Goal: Task Accomplishment & Management: Use online tool/utility

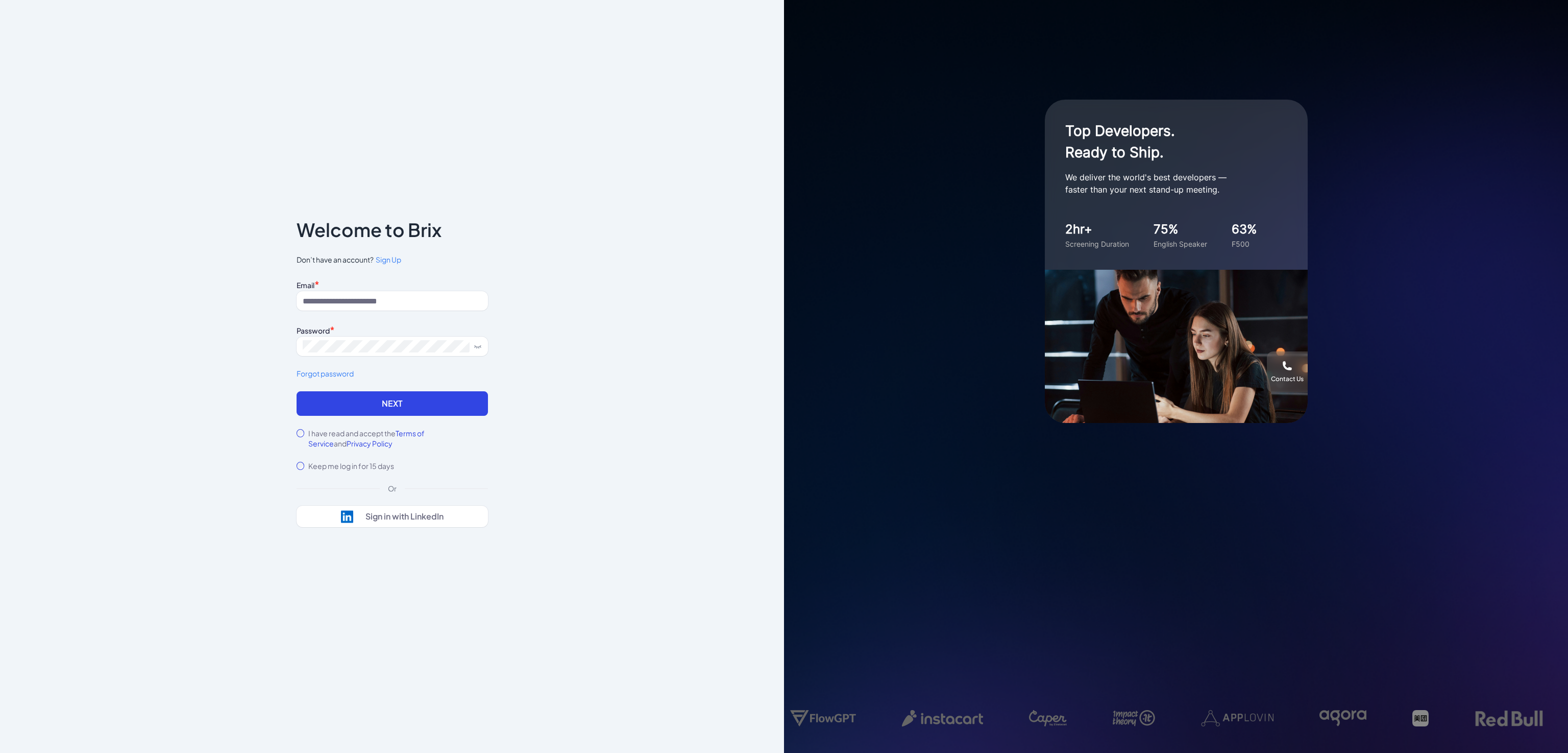
drag, startPoint x: 724, startPoint y: 497, endPoint x: 458, endPoint y: 325, distance: 316.8
click at [724, 496] on div "Notice To proceed, please agree to the Terms of Service and Privary Policy . Ca…" at bounding box center [392, 376] width 784 height 753
click at [396, 305] on input at bounding box center [392, 301] width 192 height 19
type input "**********"
click at [305, 430] on div "I have read and accept the Terms of Service and Privacy Policy" at bounding box center [392, 439] width 192 height 21
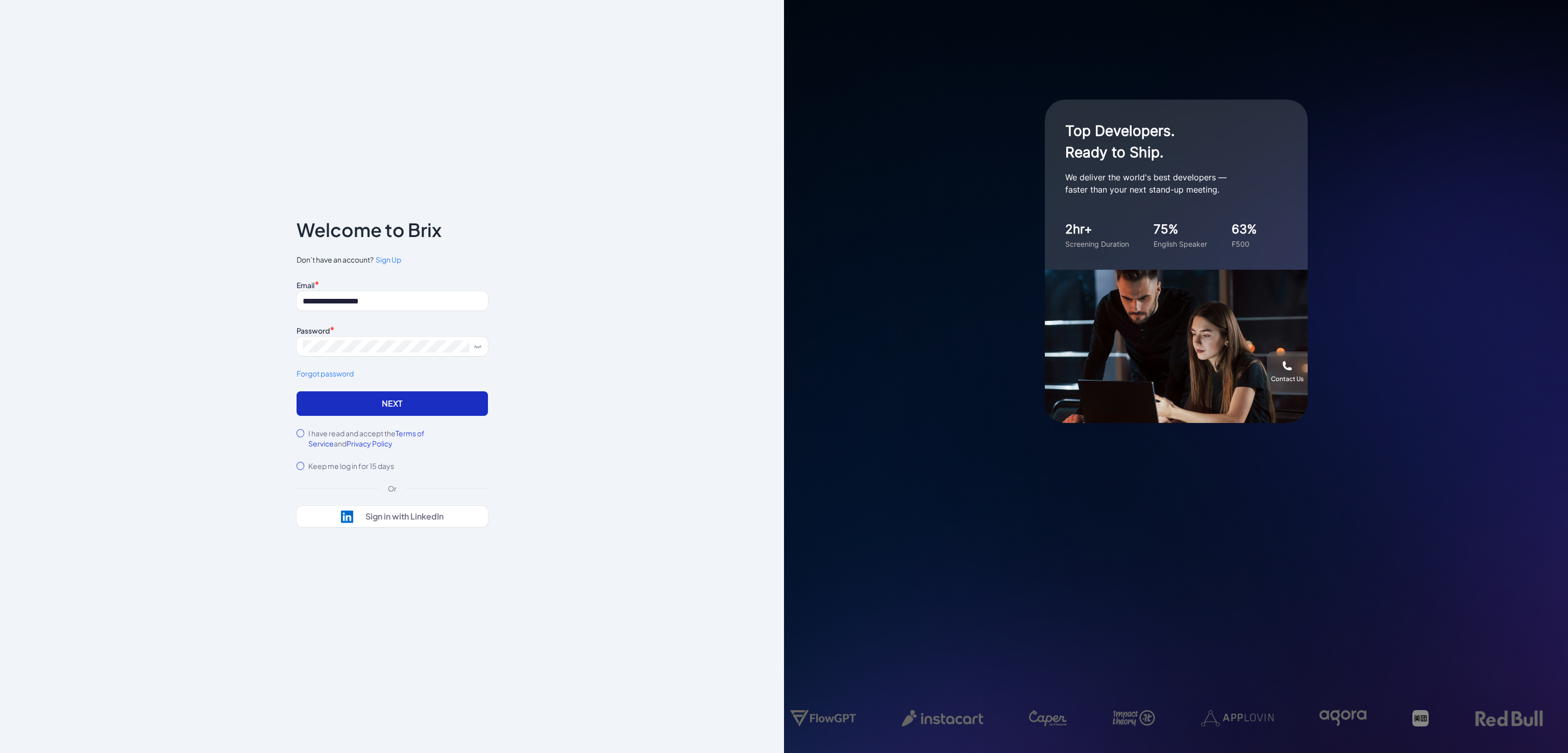
click at [329, 405] on button "Next" at bounding box center [392, 404] width 192 height 25
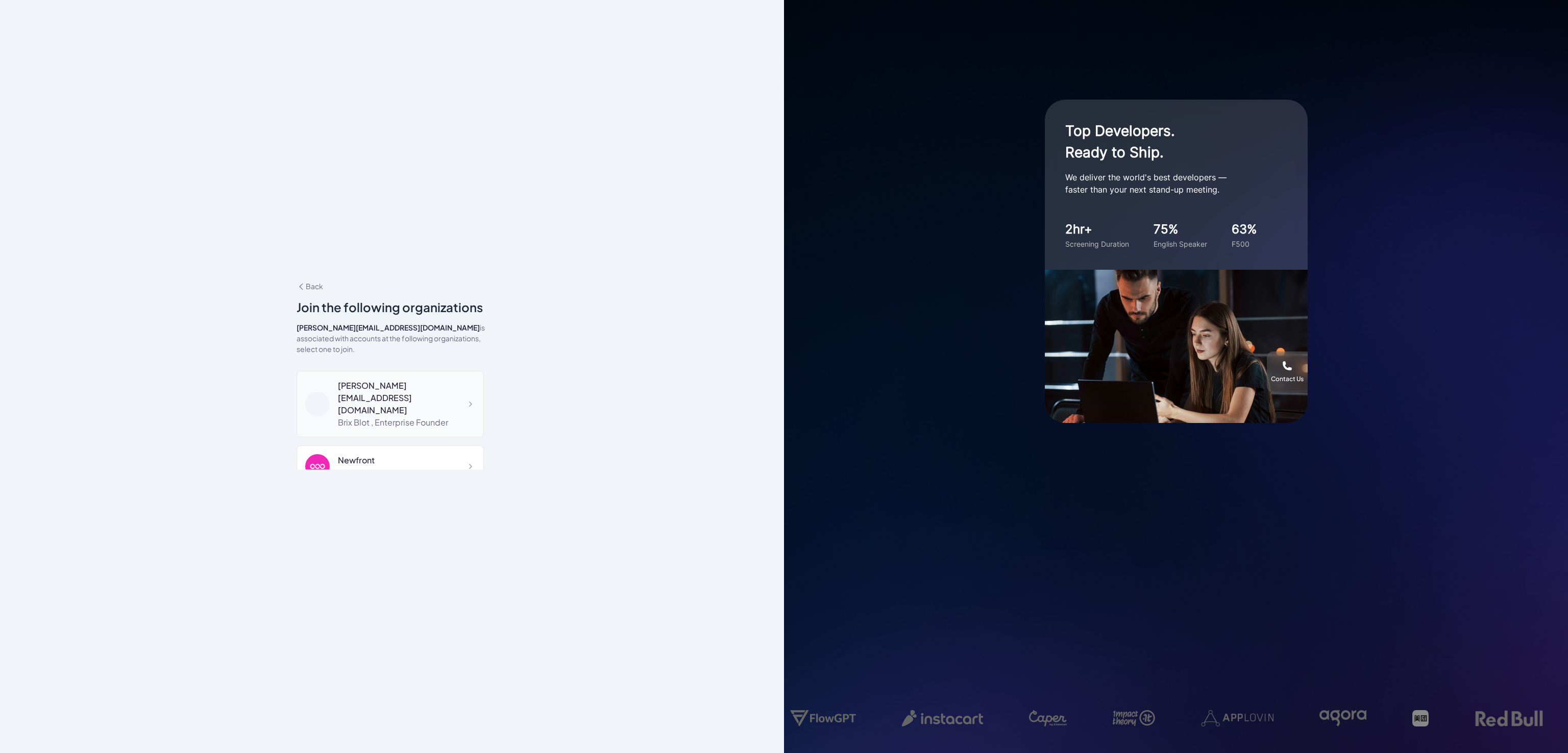
click at [392, 416] on div "Brix Blot , Enterprise Founder" at bounding box center [406, 422] width 138 height 12
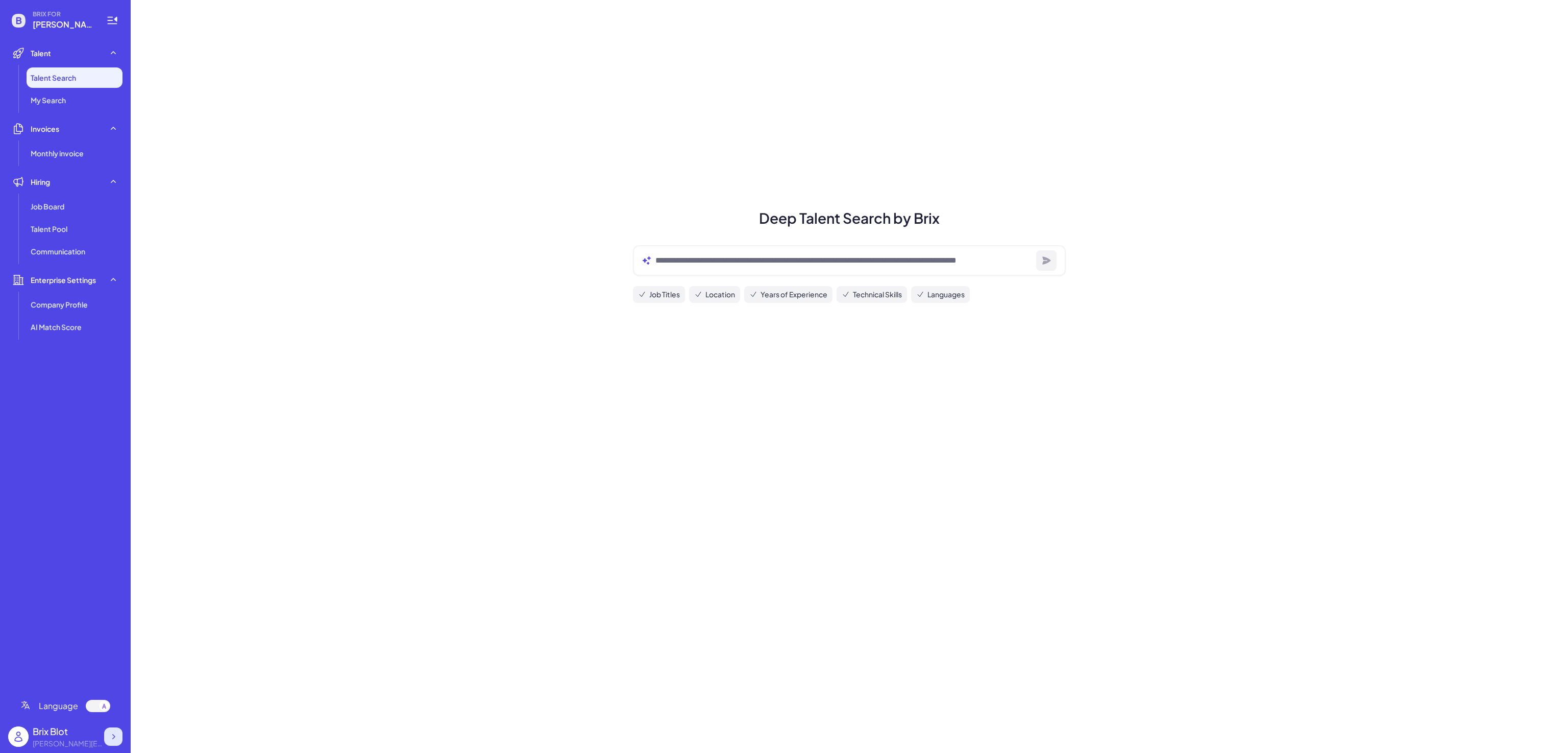
click at [116, 728] on div at bounding box center [113, 736] width 18 height 18
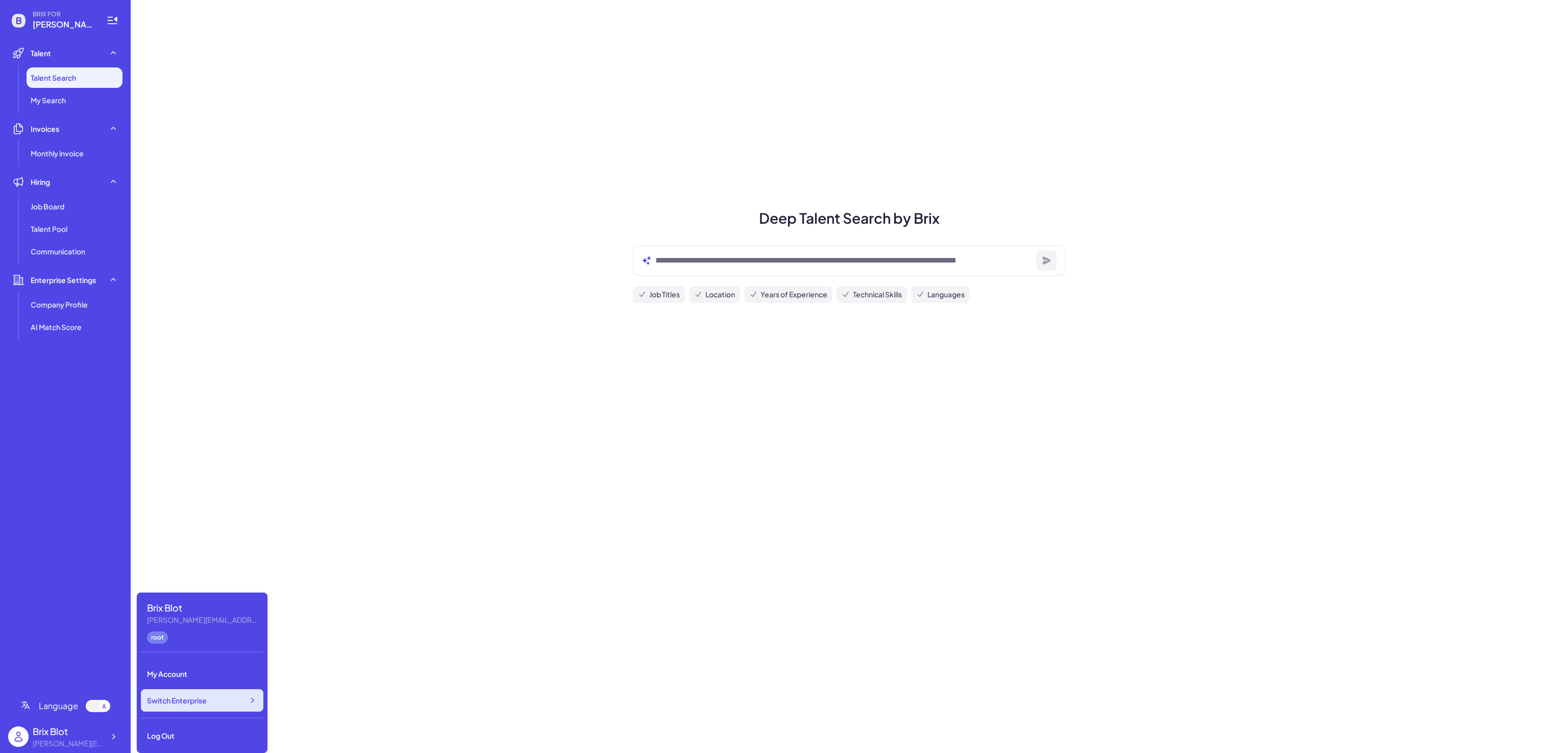
click at [196, 704] on span "Switch Enterprise" at bounding box center [177, 700] width 60 height 10
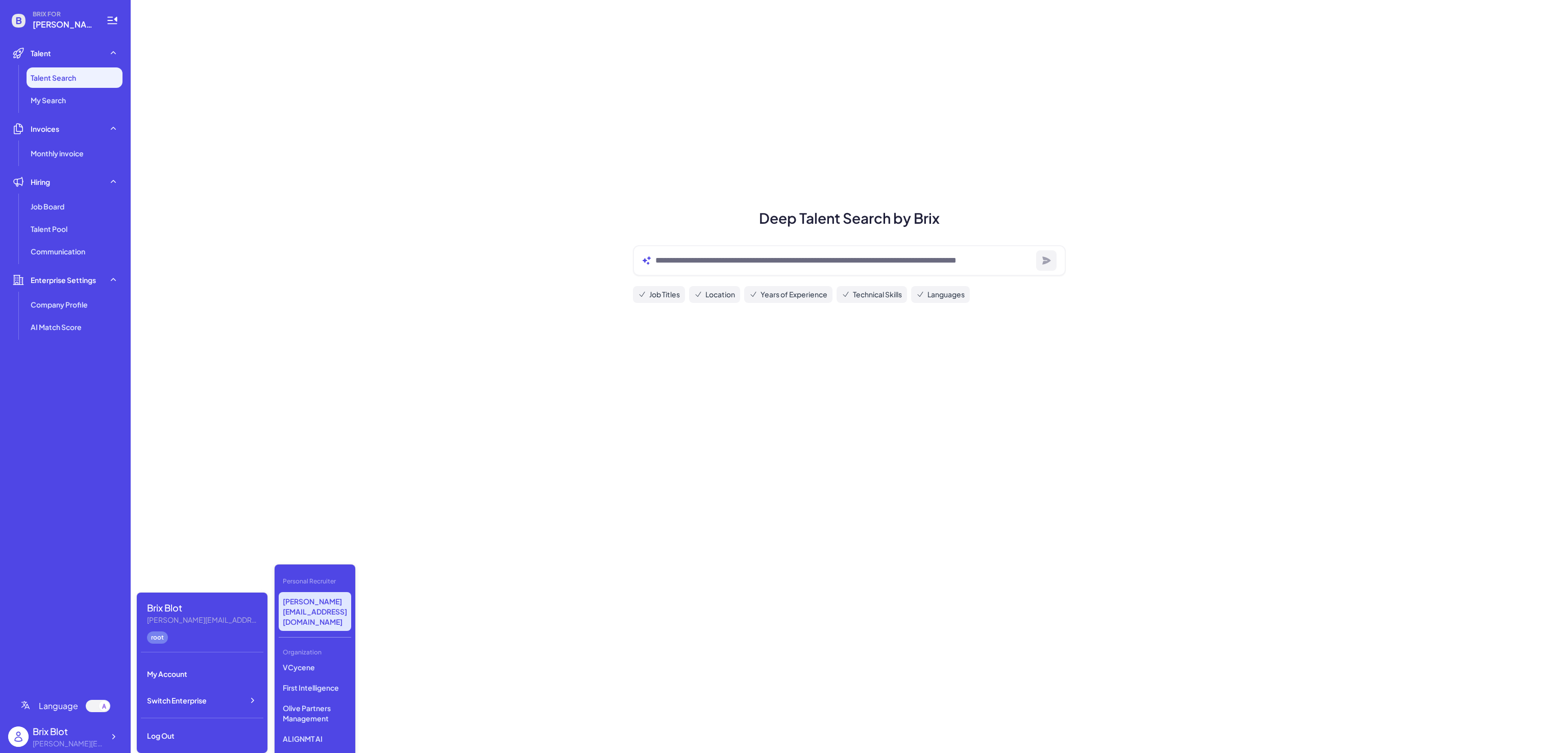
scroll to position [467, 0]
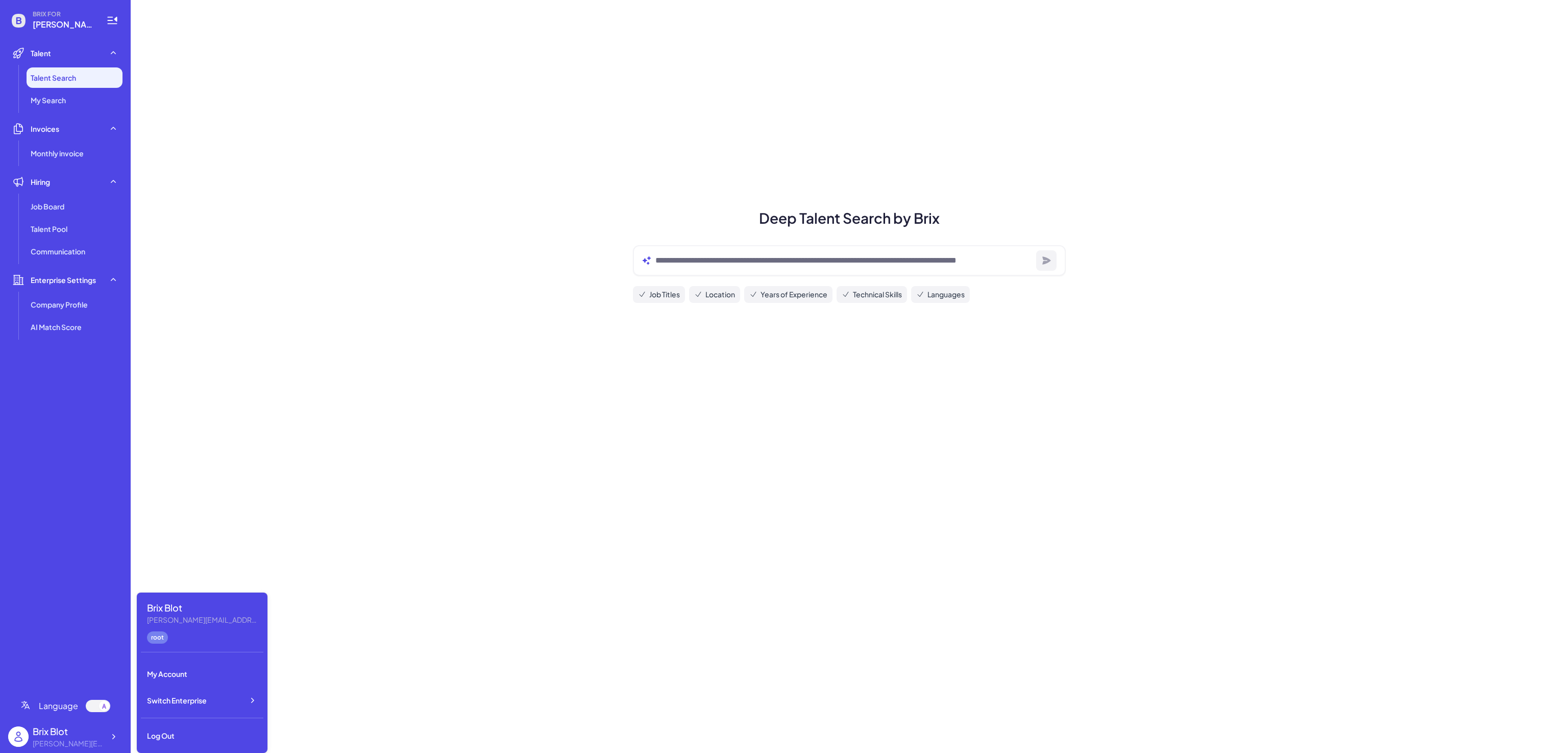
click at [625, 596] on div "Deep Talent Search by Brix Job Titles Location Years of Experience Technical Sk…" at bounding box center [849, 376] width 1437 height 753
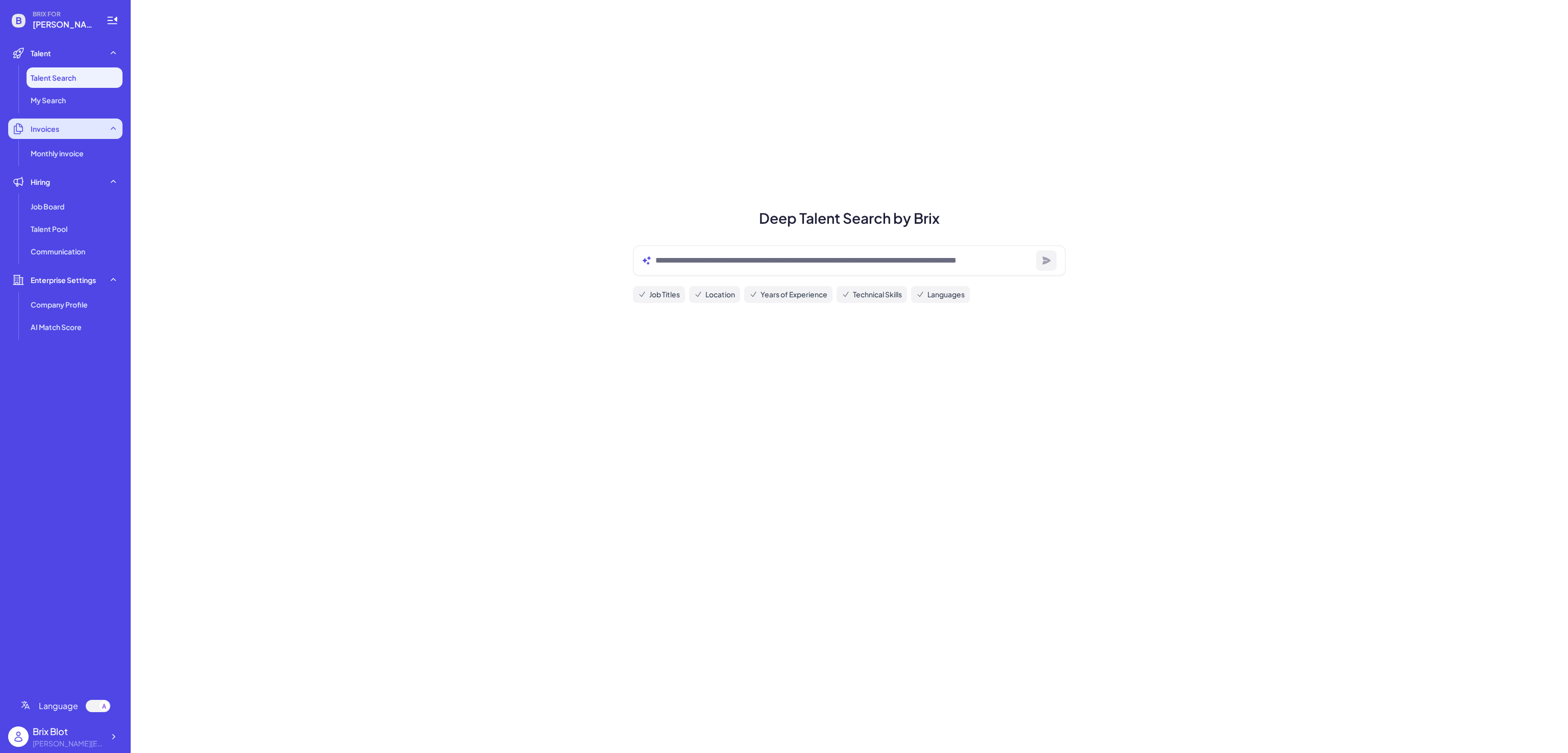
click at [79, 136] on div "Invoices" at bounding box center [65, 129] width 114 height 21
click at [76, 110] on ul "Talent Talent Search My Search Invoices Monthly invoice Hiring Job Board Talent…" at bounding box center [65, 363] width 114 height 640
click at [112, 738] on icon at bounding box center [113, 736] width 10 height 10
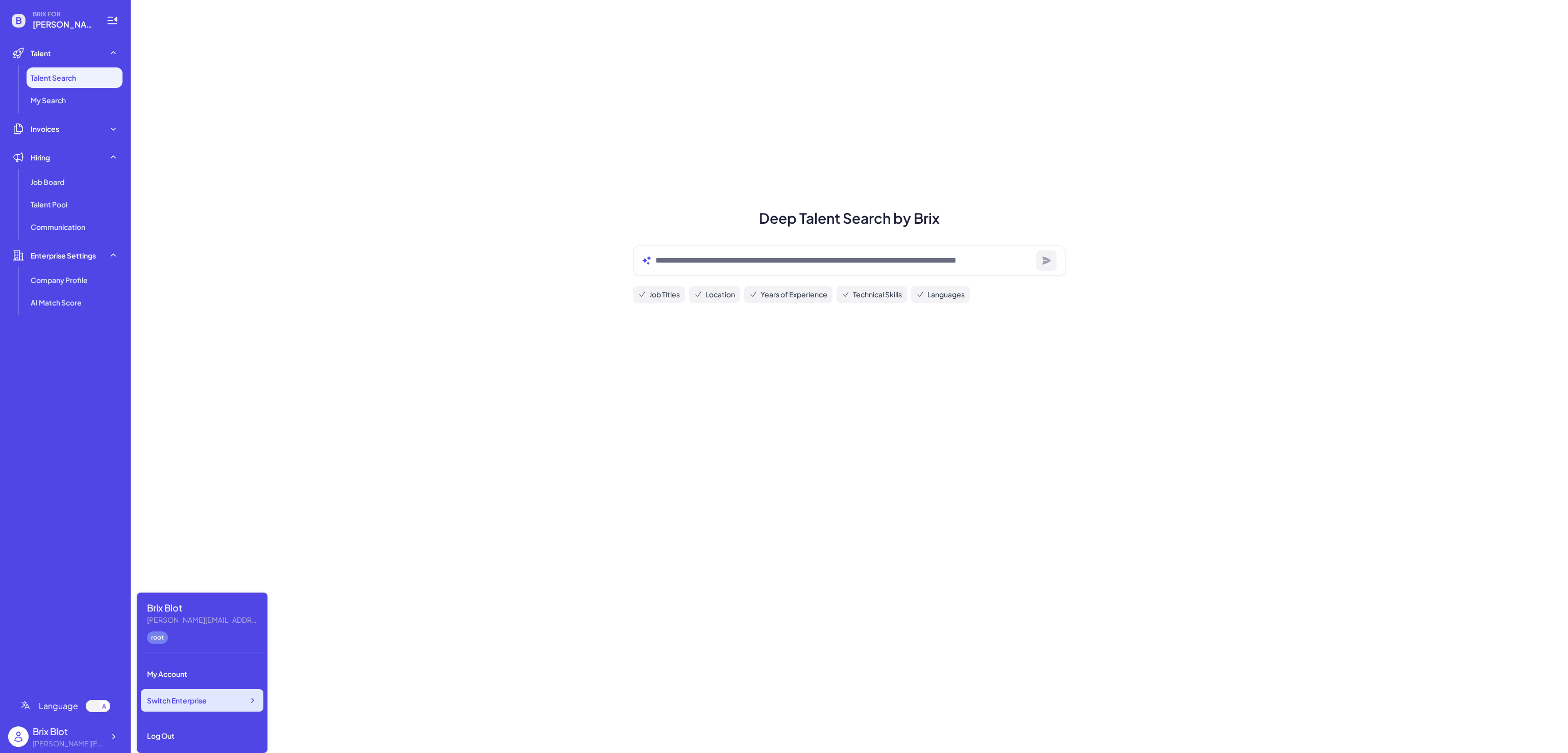
click at [190, 704] on span "Switch Enterprise" at bounding box center [177, 700] width 60 height 10
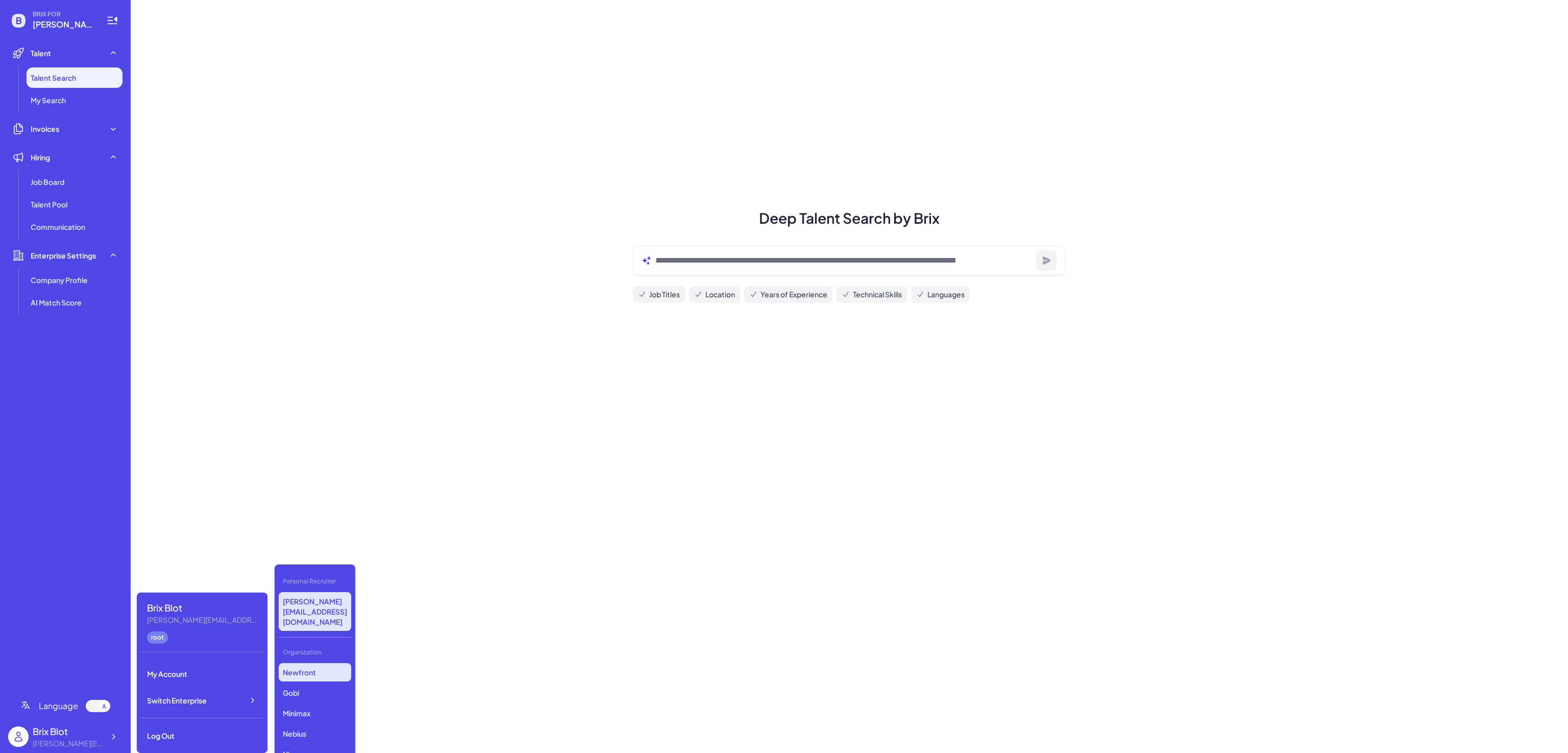
click at [304, 663] on p "Newfront" at bounding box center [315, 671] width 72 height 18
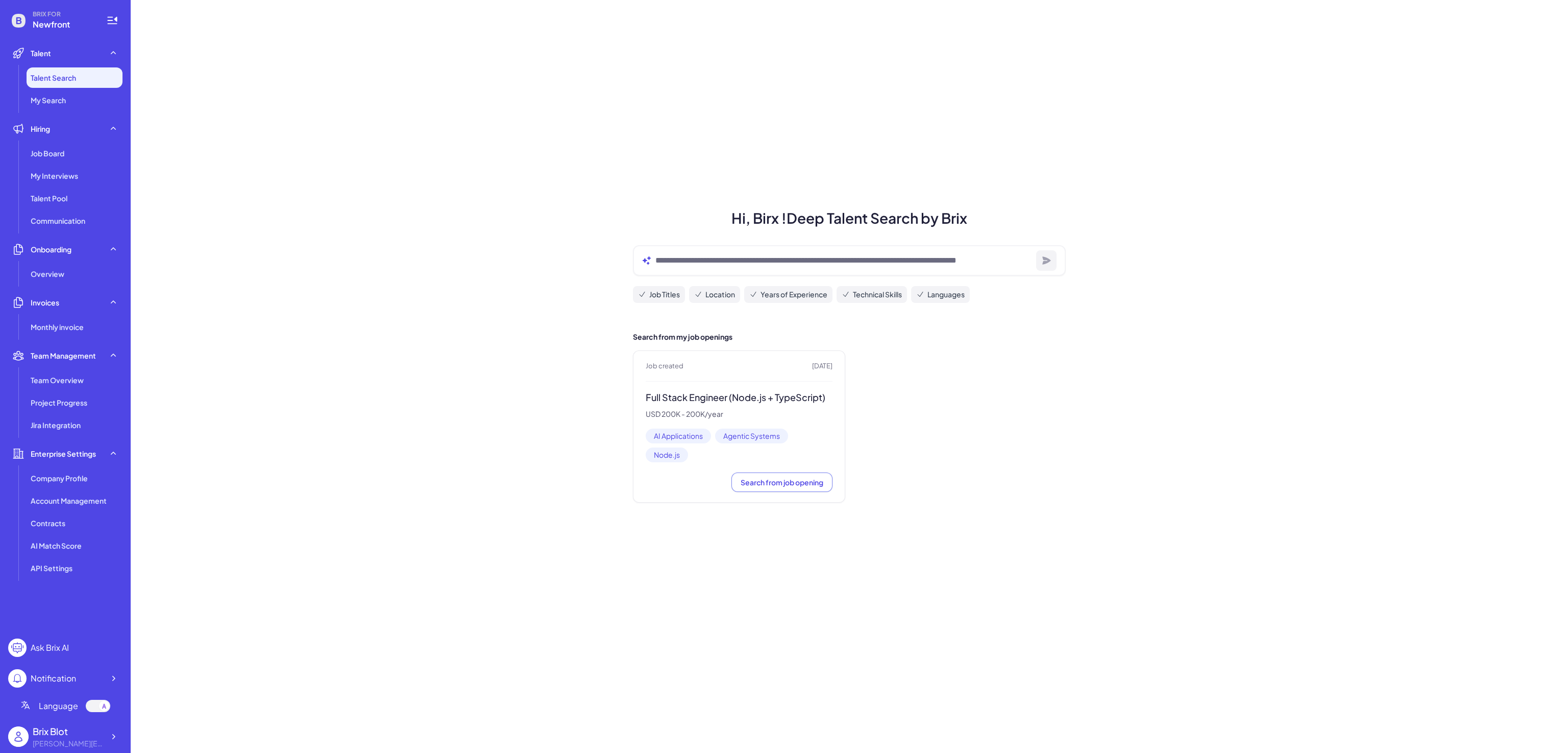
click at [393, 227] on div "Hi, Birx ! Deep Talent Search by Brix Job Titles Location Years of Experience T…" at bounding box center [849, 376] width 1437 height 753
click at [306, 159] on div "Hi, Birx ! Deep Talent Search by Brix Job Titles Location Years of Experience T…" at bounding box center [849, 376] width 1437 height 753
click at [88, 150] on div "Job Board" at bounding box center [74, 154] width 96 height 21
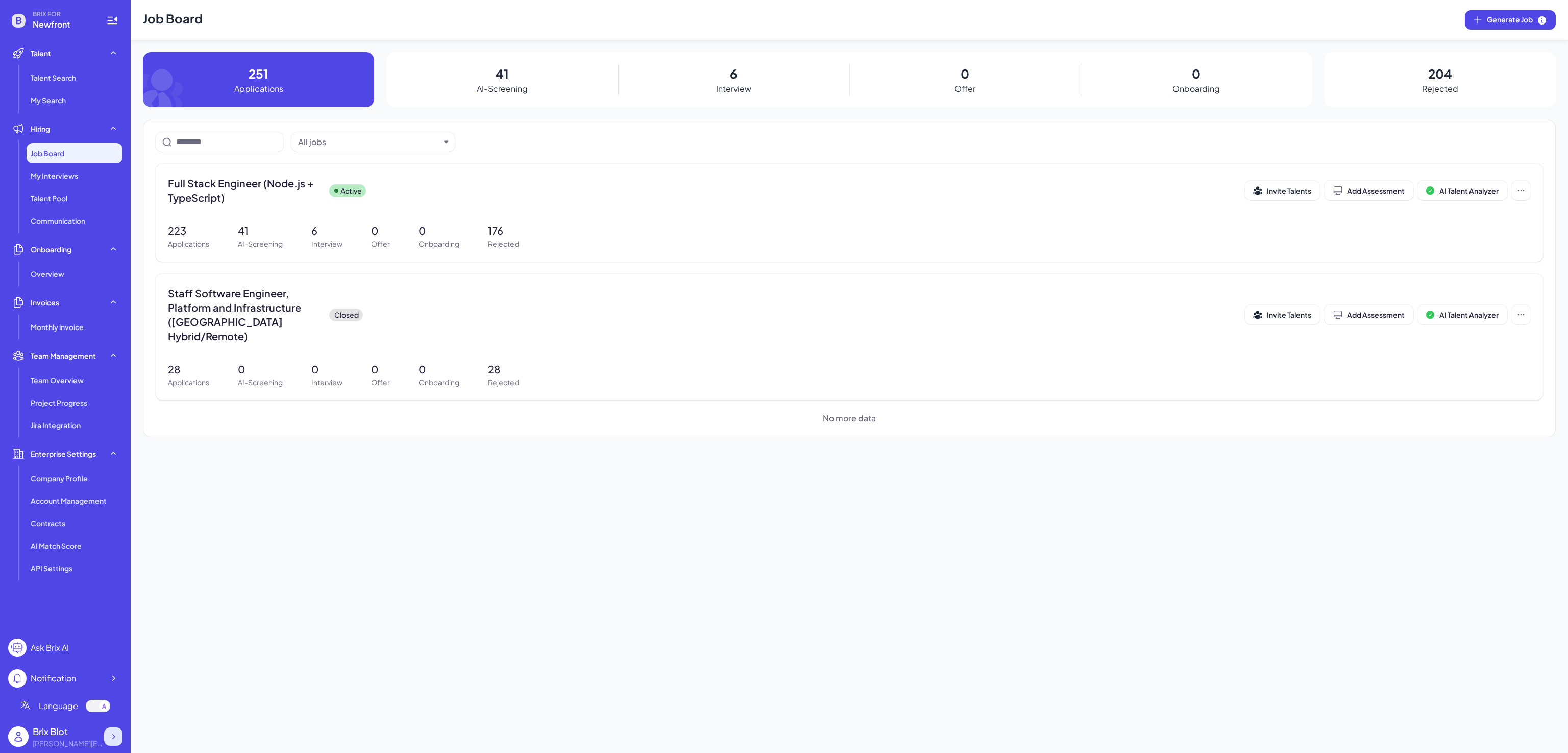
click at [109, 734] on icon at bounding box center [113, 736] width 10 height 10
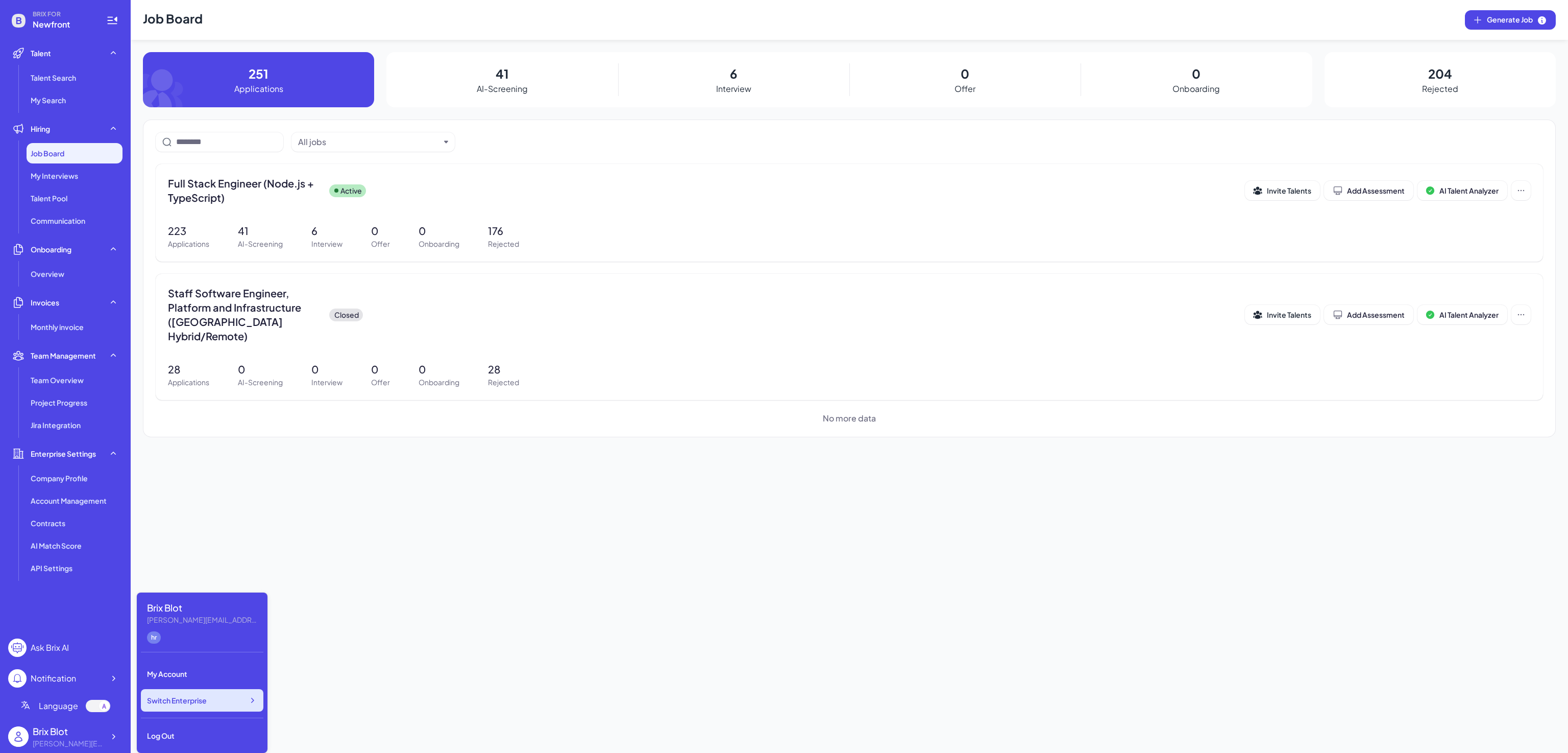
click at [225, 697] on div "Switch Enterprise" at bounding box center [201, 701] width 122 height 23
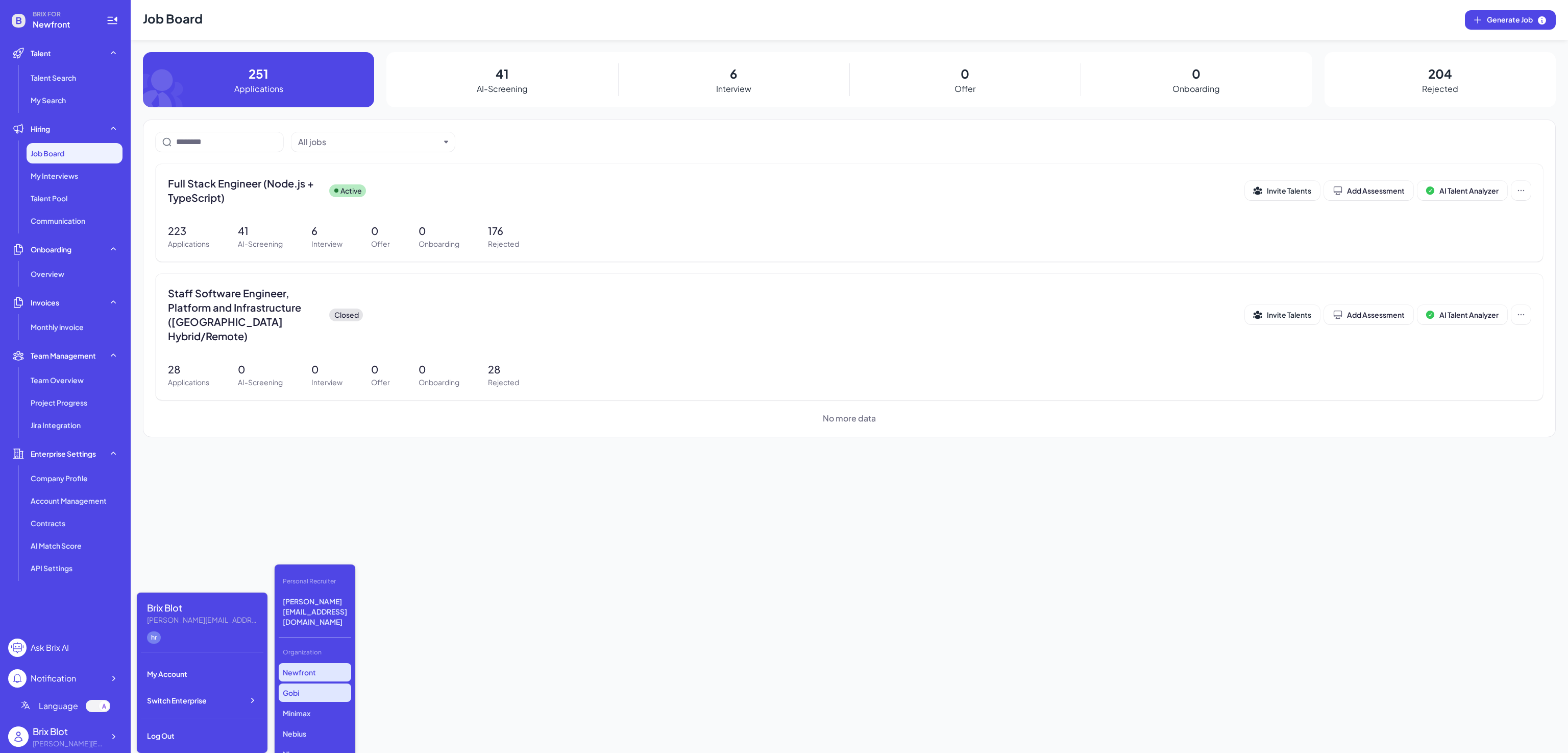
click at [316, 684] on p "Gobi" at bounding box center [315, 692] width 72 height 18
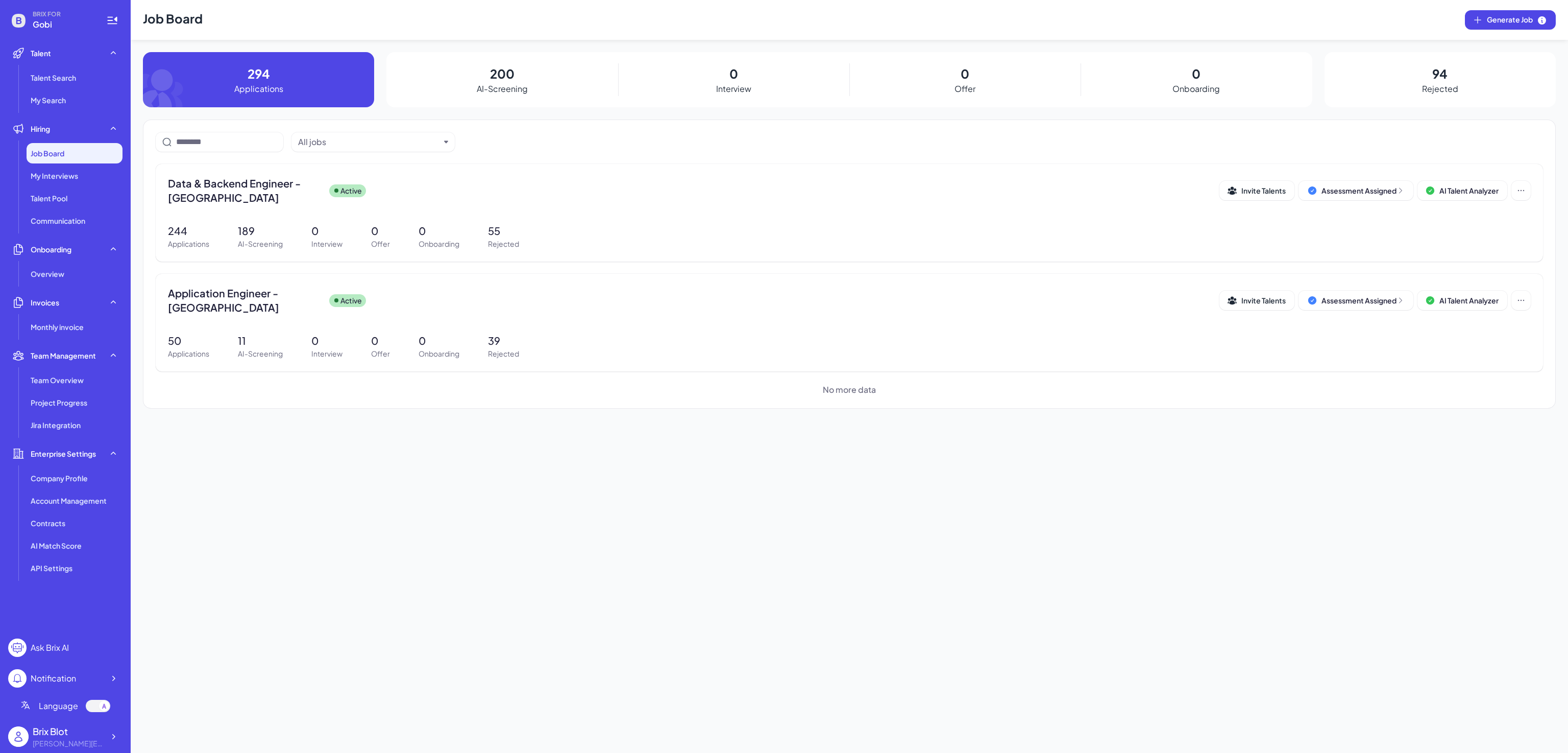
click at [72, 146] on div "Job Board" at bounding box center [74, 154] width 96 height 21
click at [969, 179] on div "Data & Backend Engineer - San Francisco Active" at bounding box center [694, 191] width 1052 height 28
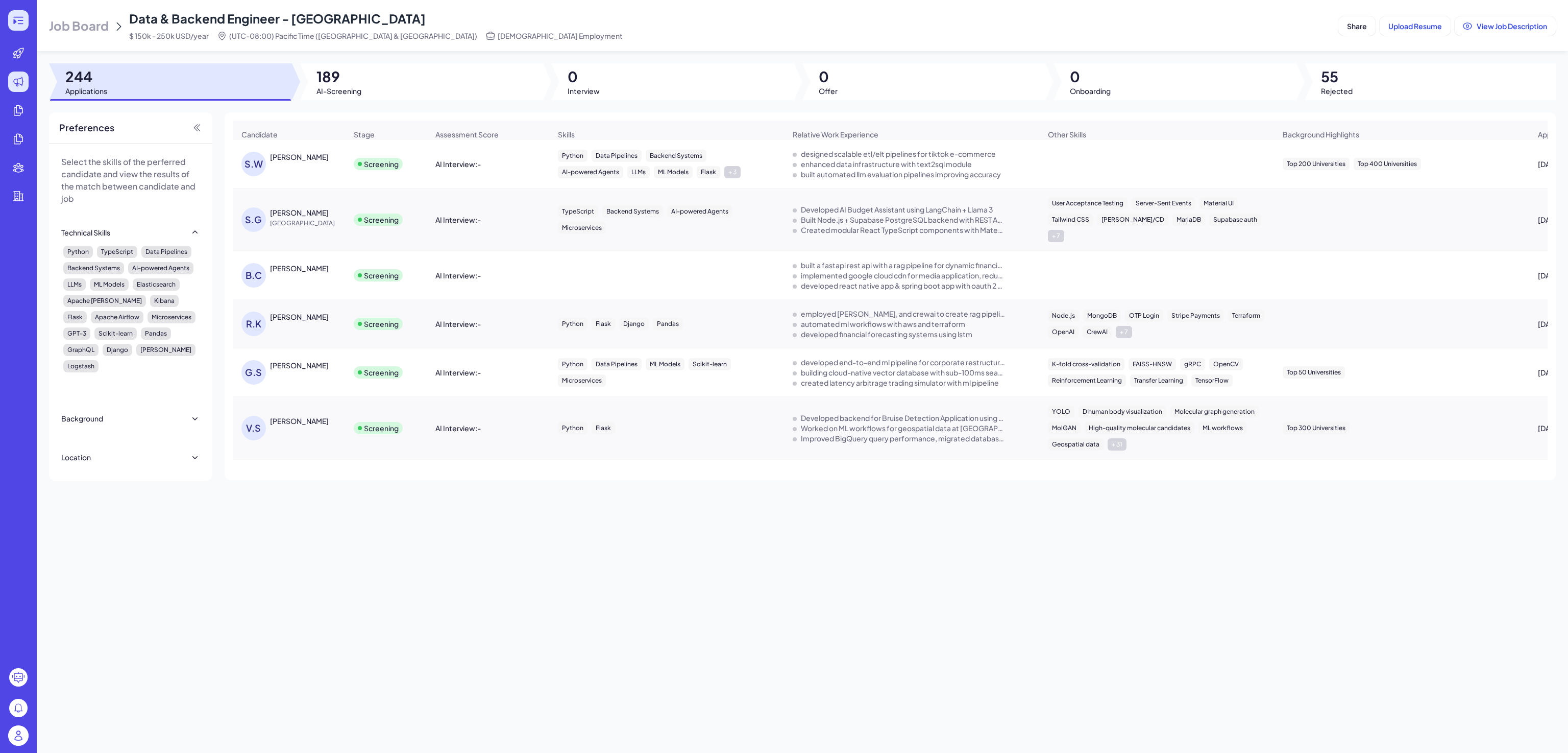
click at [26, 12] on div at bounding box center [19, 21] width 21 height 21
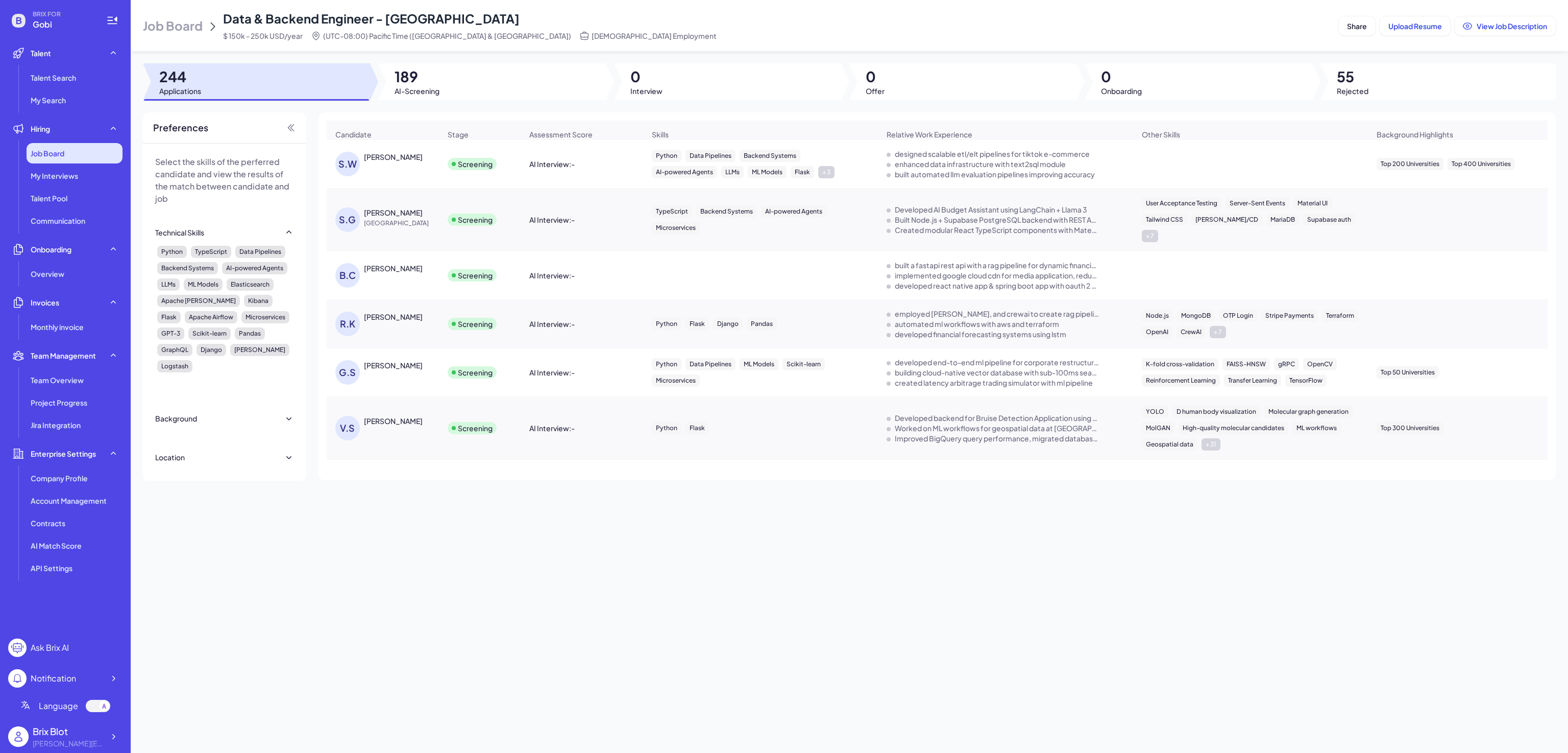
click at [58, 158] on span "Job Board" at bounding box center [47, 153] width 33 height 10
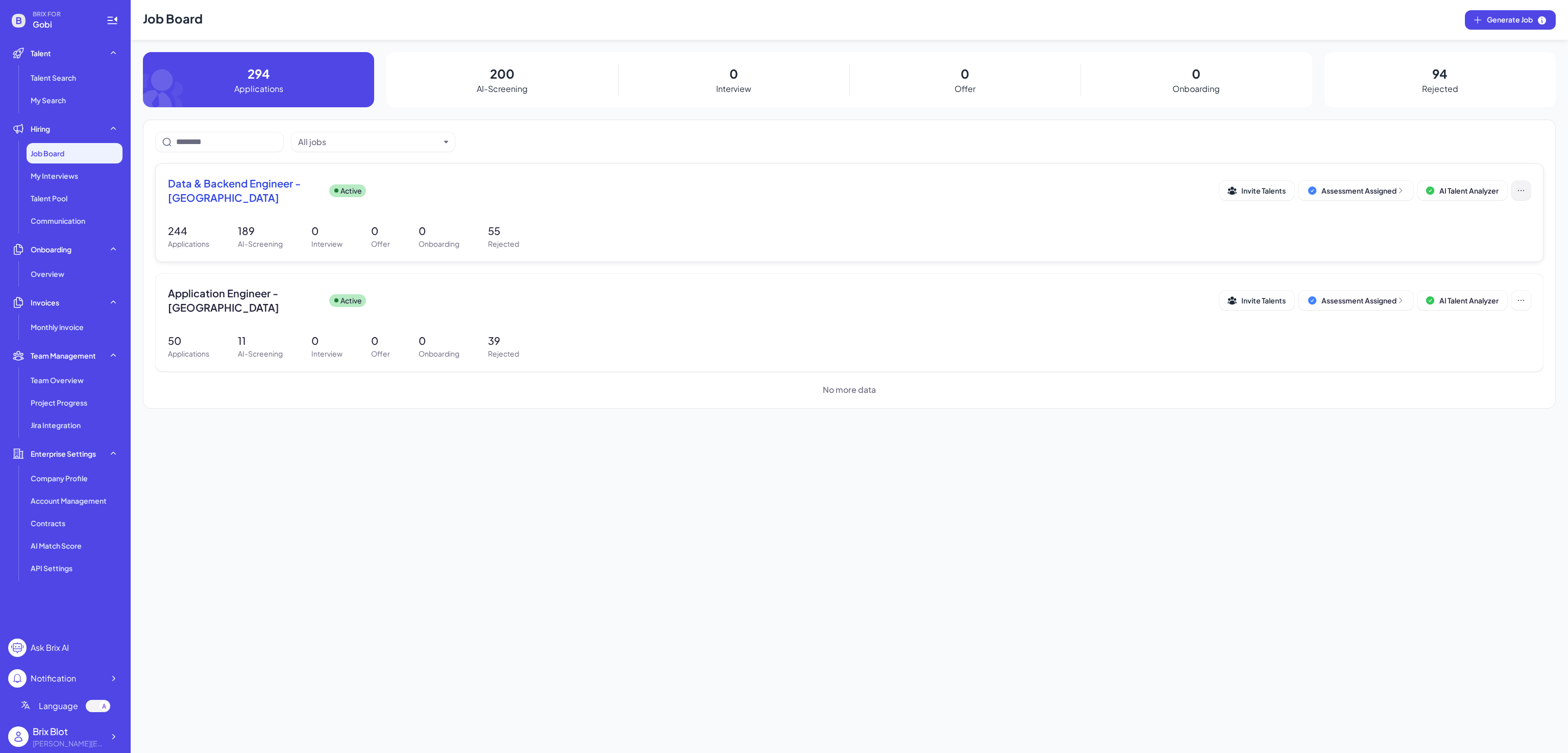
click at [1520, 193] on icon at bounding box center [1521, 190] width 10 height 10
click at [1490, 240] on span "View job description" at bounding box center [1482, 242] width 69 height 9
click at [1517, 188] on icon at bounding box center [1521, 190] width 10 height 10
click at [1477, 221] on button "Share" at bounding box center [1482, 222] width 86 height 19
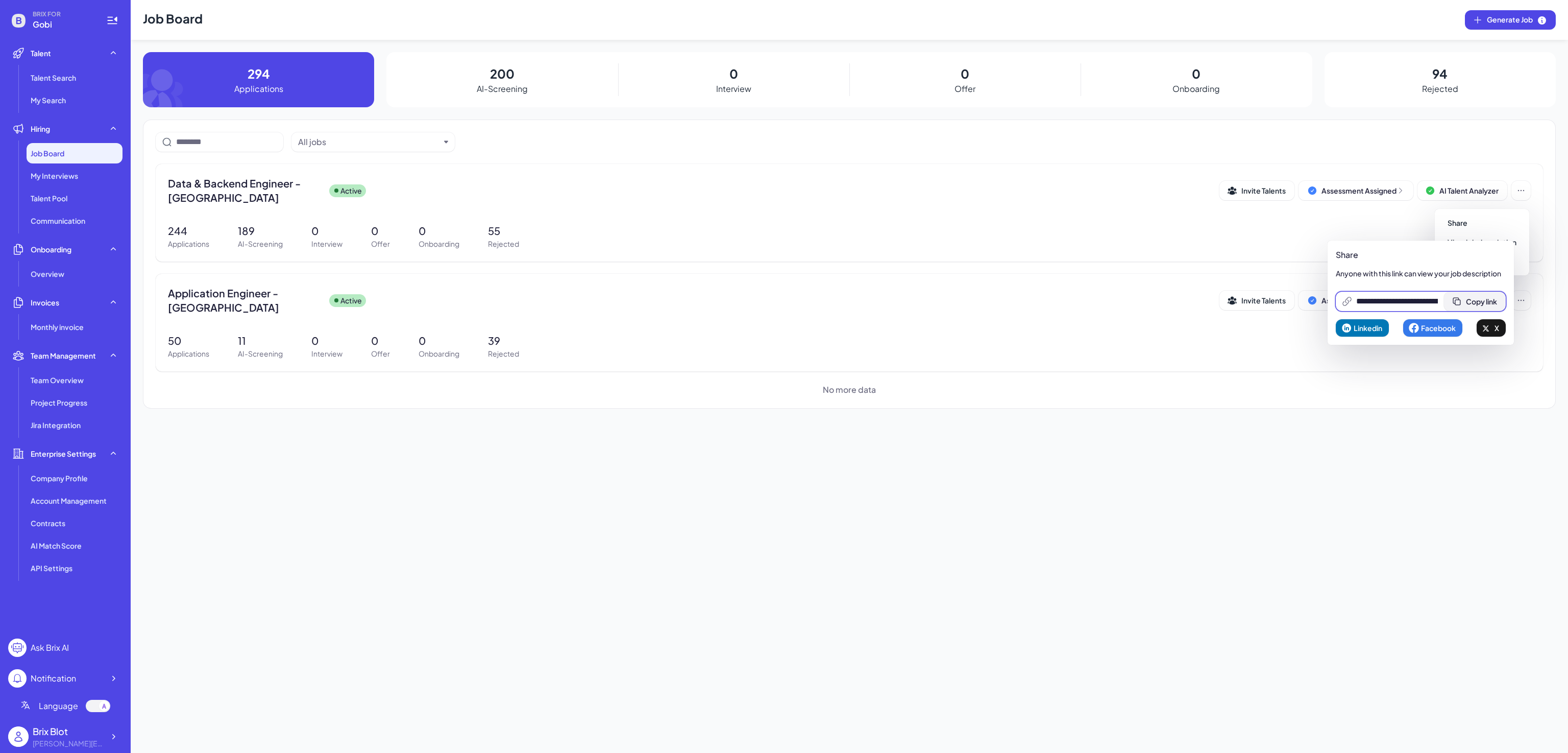
scroll to position [0, 208]
click at [1479, 305] on span "Copy link" at bounding box center [1482, 301] width 31 height 9
click at [111, 737] on icon at bounding box center [113, 736] width 10 height 10
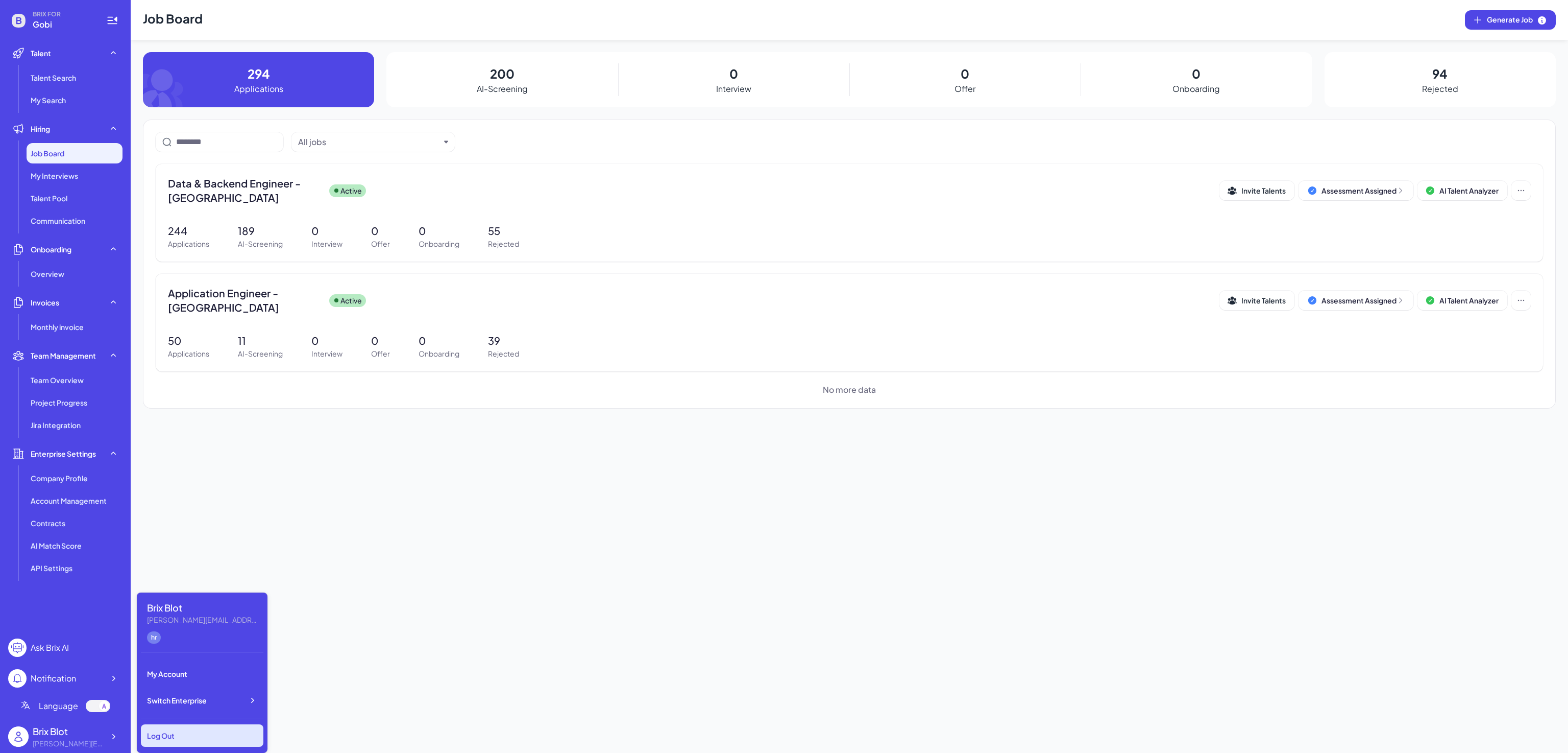
click at [213, 740] on div "Log Out" at bounding box center [201, 736] width 122 height 23
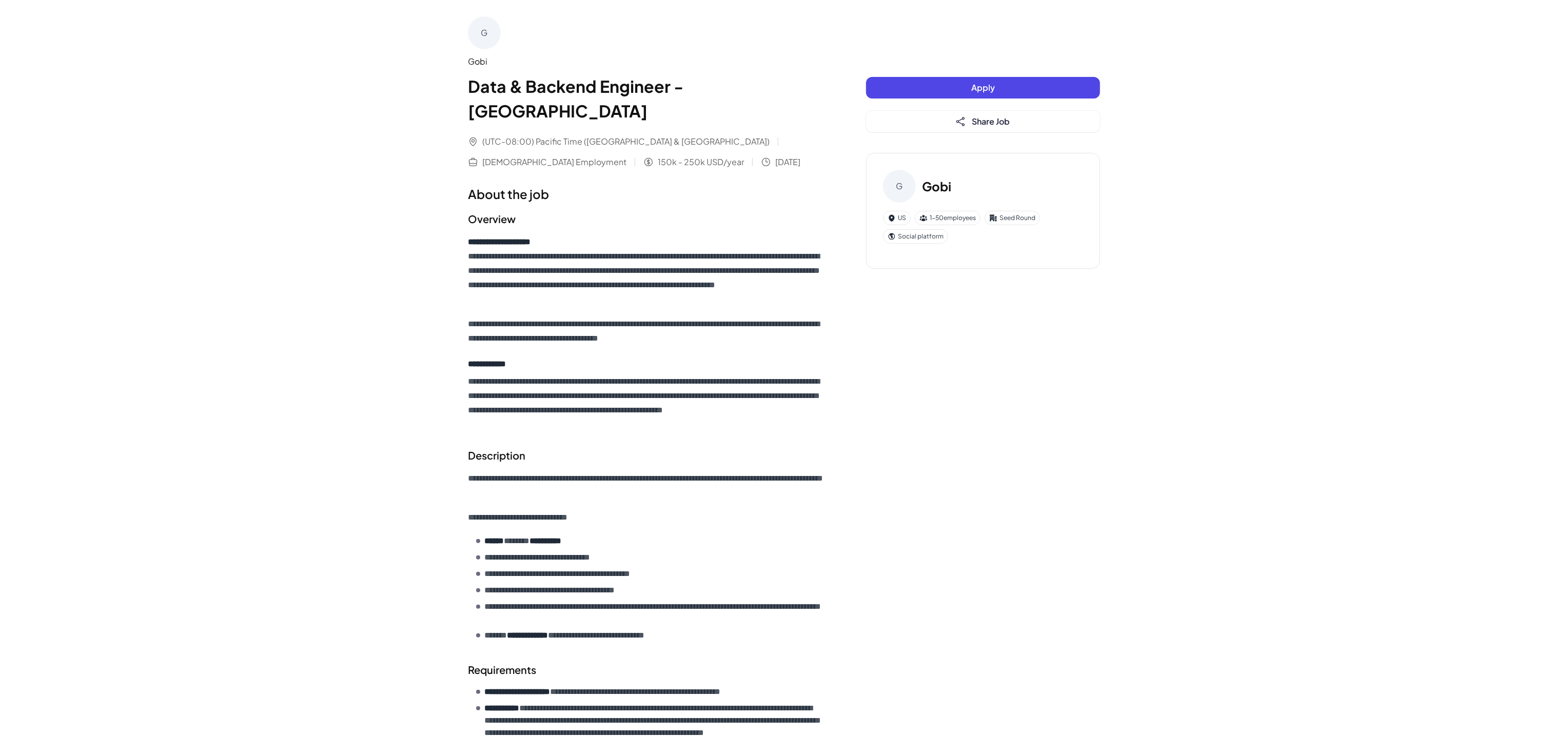
drag, startPoint x: 991, startPoint y: 91, endPoint x: 913, endPoint y: 270, distance: 195.3
click at [996, 126] on button "Share Job" at bounding box center [982, 121] width 234 height 22
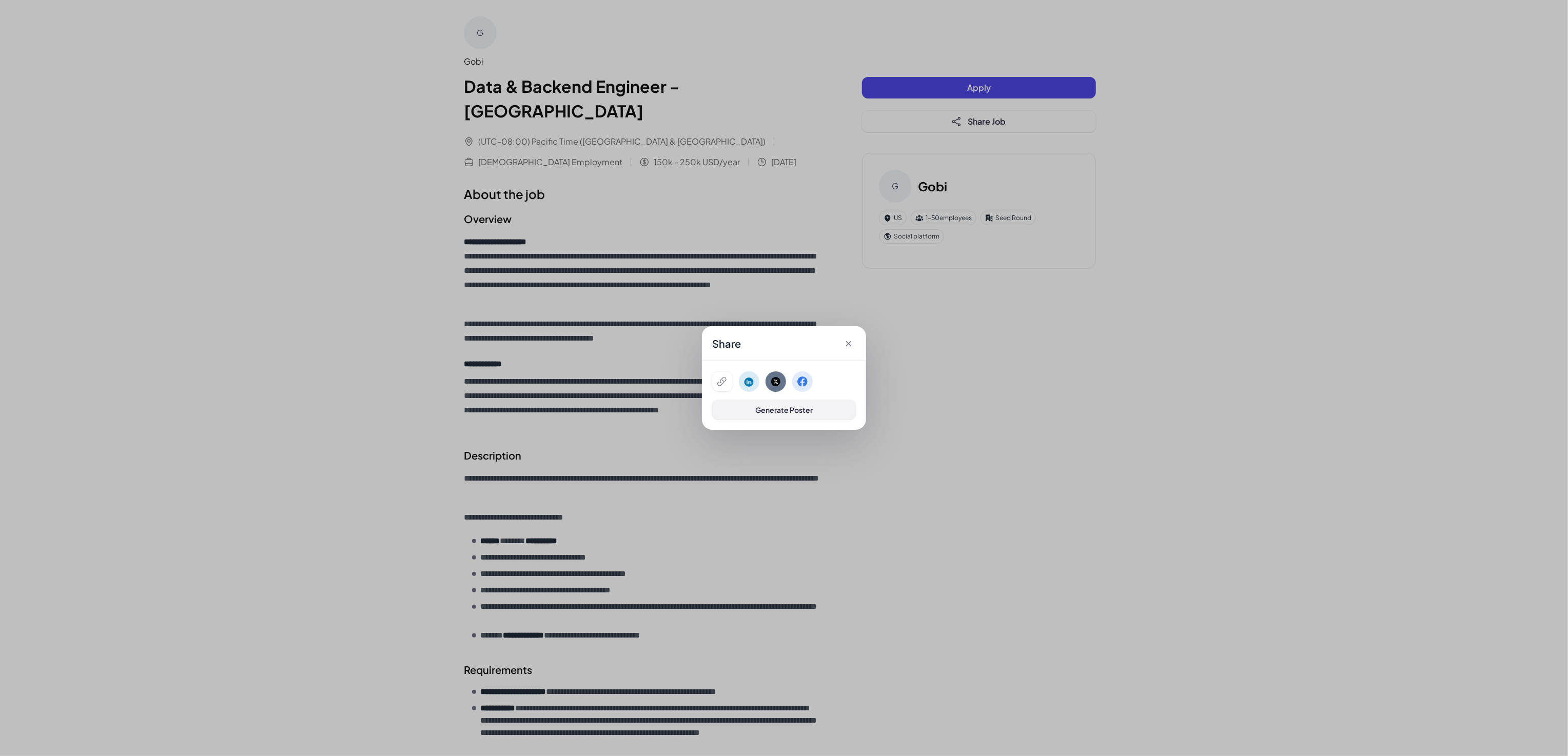
click at [789, 415] on button "Generate Poster" at bounding box center [783, 409] width 144 height 19
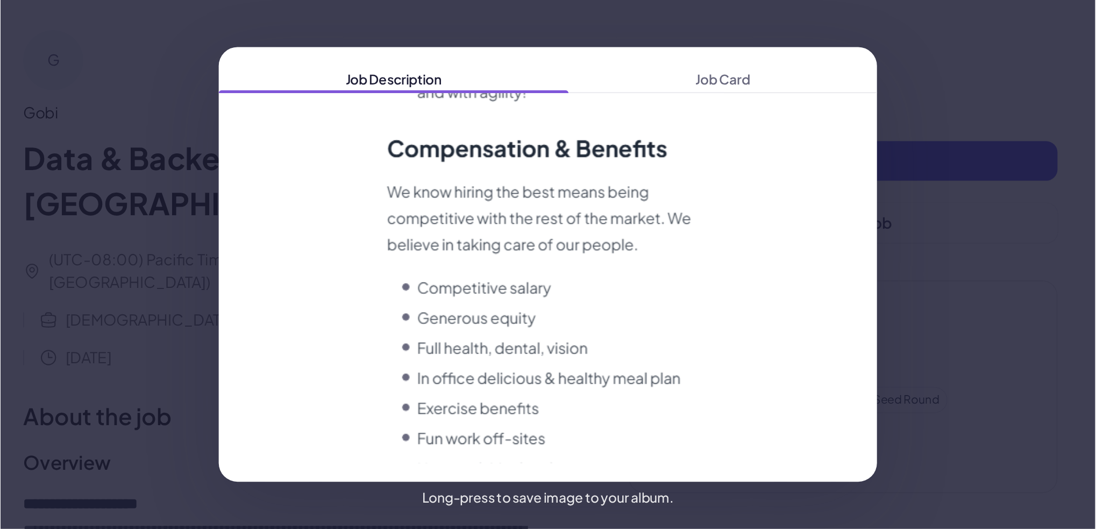
scroll to position [2411, 0]
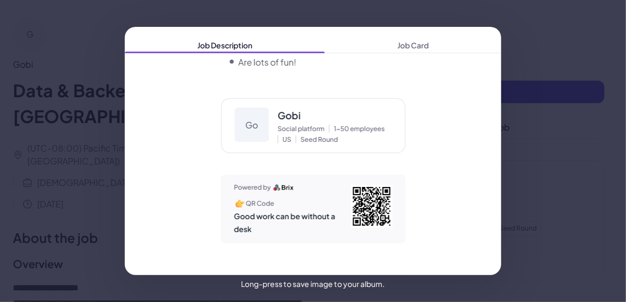
click at [81, 34] on div "Job Description Job Card" at bounding box center [313, 151] width 626 height 302
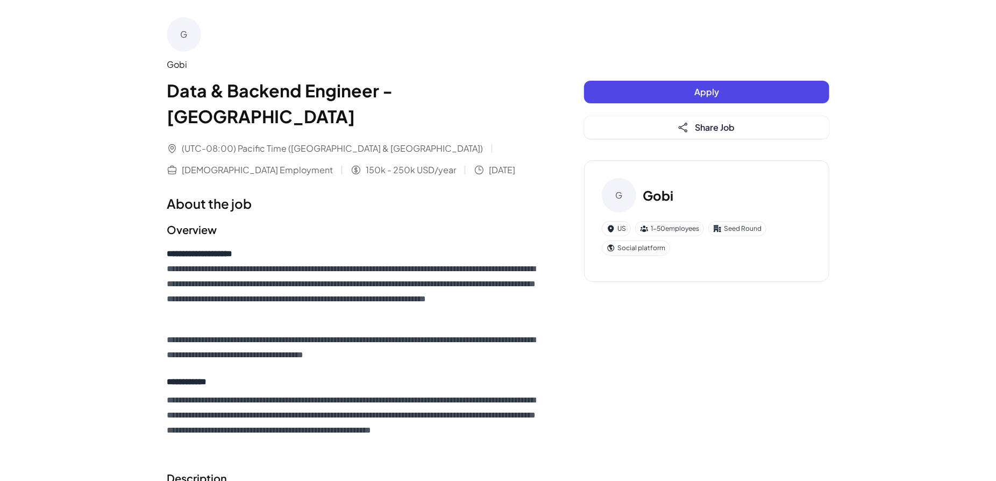
click at [463, 290] on p "**********" at bounding box center [354, 283] width 374 height 75
click at [459, 263] on p "**********" at bounding box center [354, 283] width 374 height 75
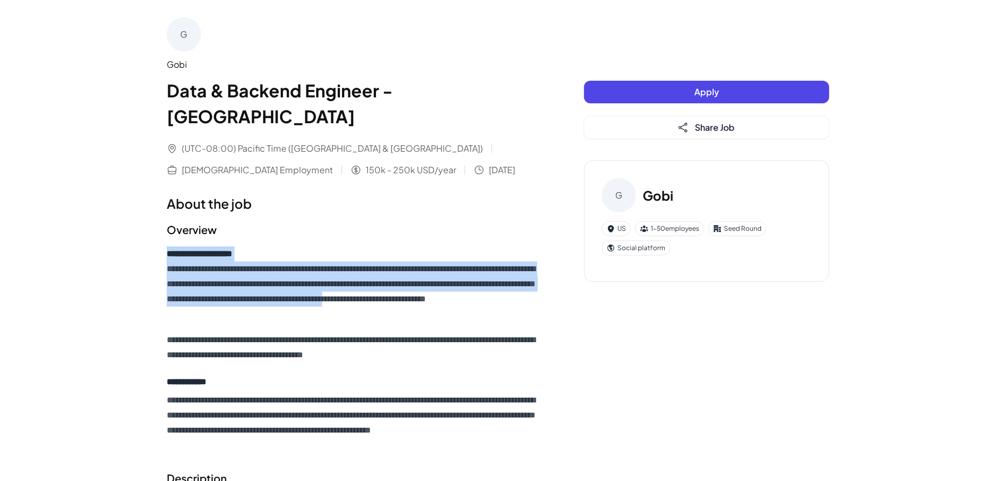
drag, startPoint x: 550, startPoint y: 270, endPoint x: 152, endPoint y: 233, distance: 400.2
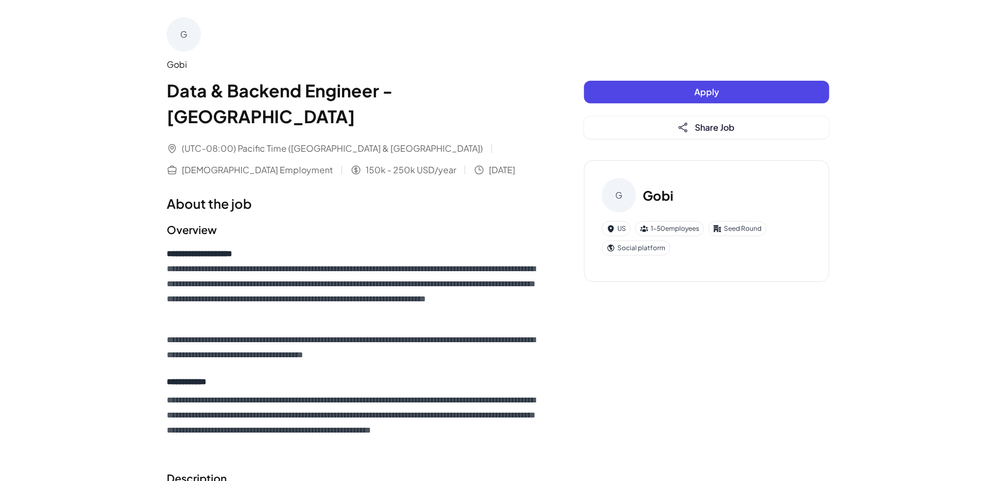
click at [280, 282] on p "**********" at bounding box center [354, 283] width 374 height 75
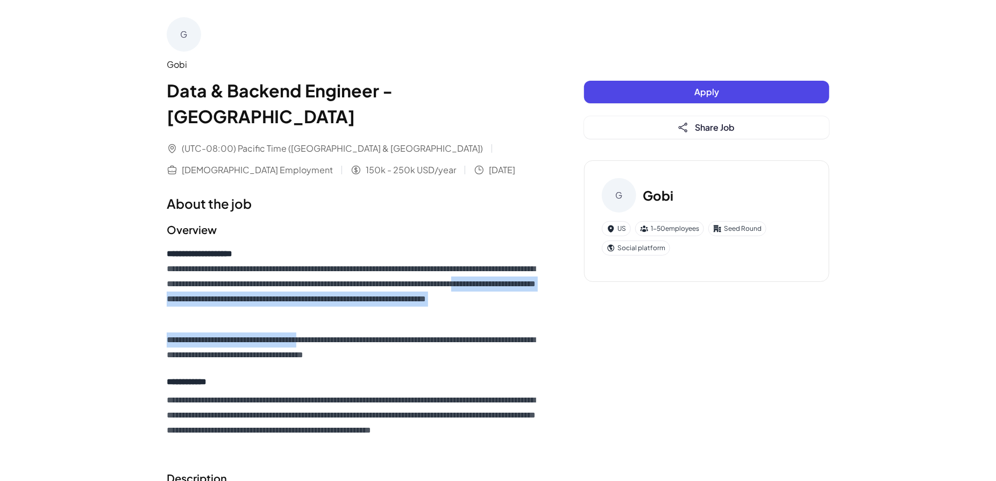
drag, startPoint x: 321, startPoint y: 301, endPoint x: 247, endPoint y: 271, distance: 80.1
click at [247, 271] on div "**********" at bounding box center [354, 349] width 374 height 207
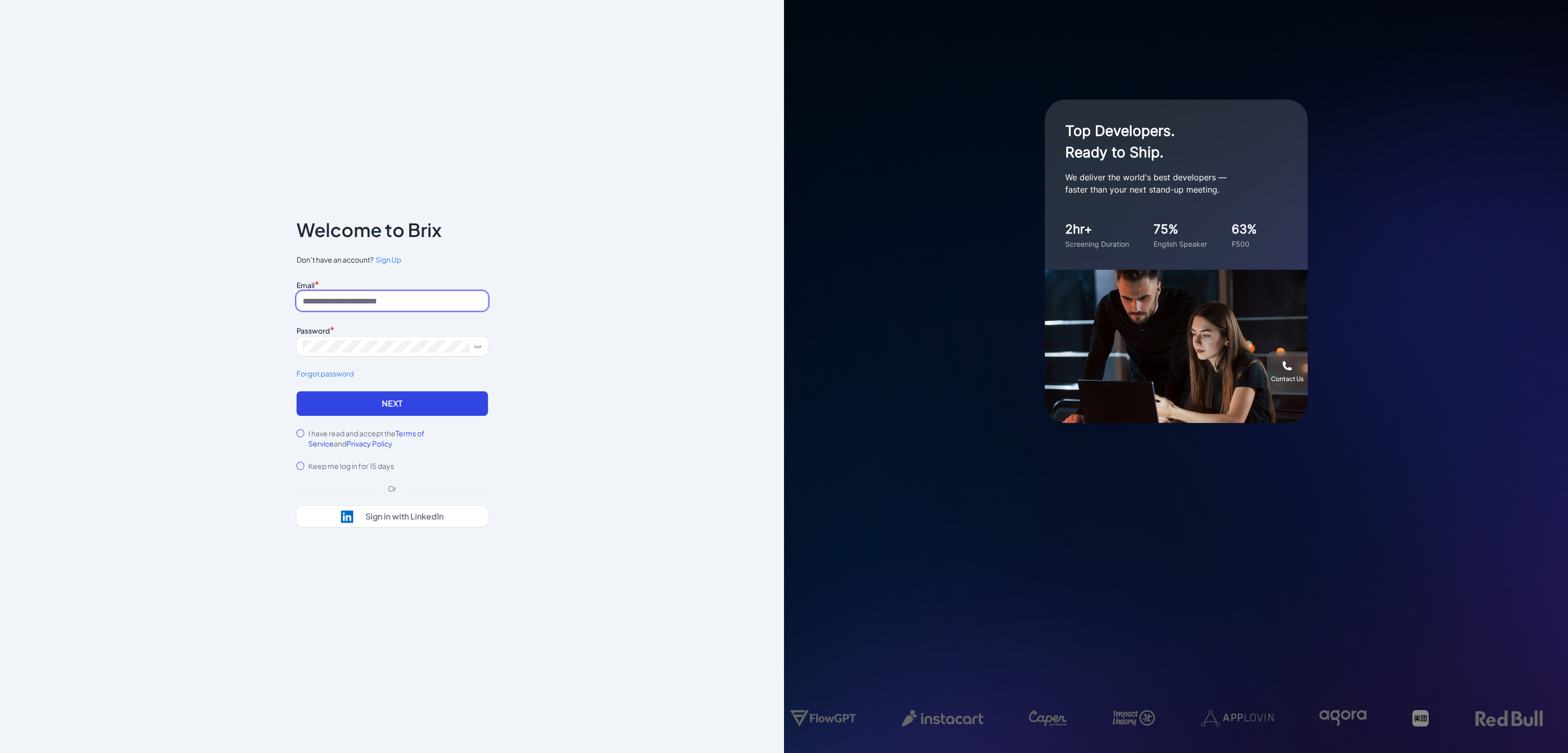
click at [383, 292] on input at bounding box center [392, 301] width 192 height 19
click at [480, 346] on icon at bounding box center [477, 346] width 9 height 9
click at [329, 405] on button "Next" at bounding box center [392, 404] width 192 height 25
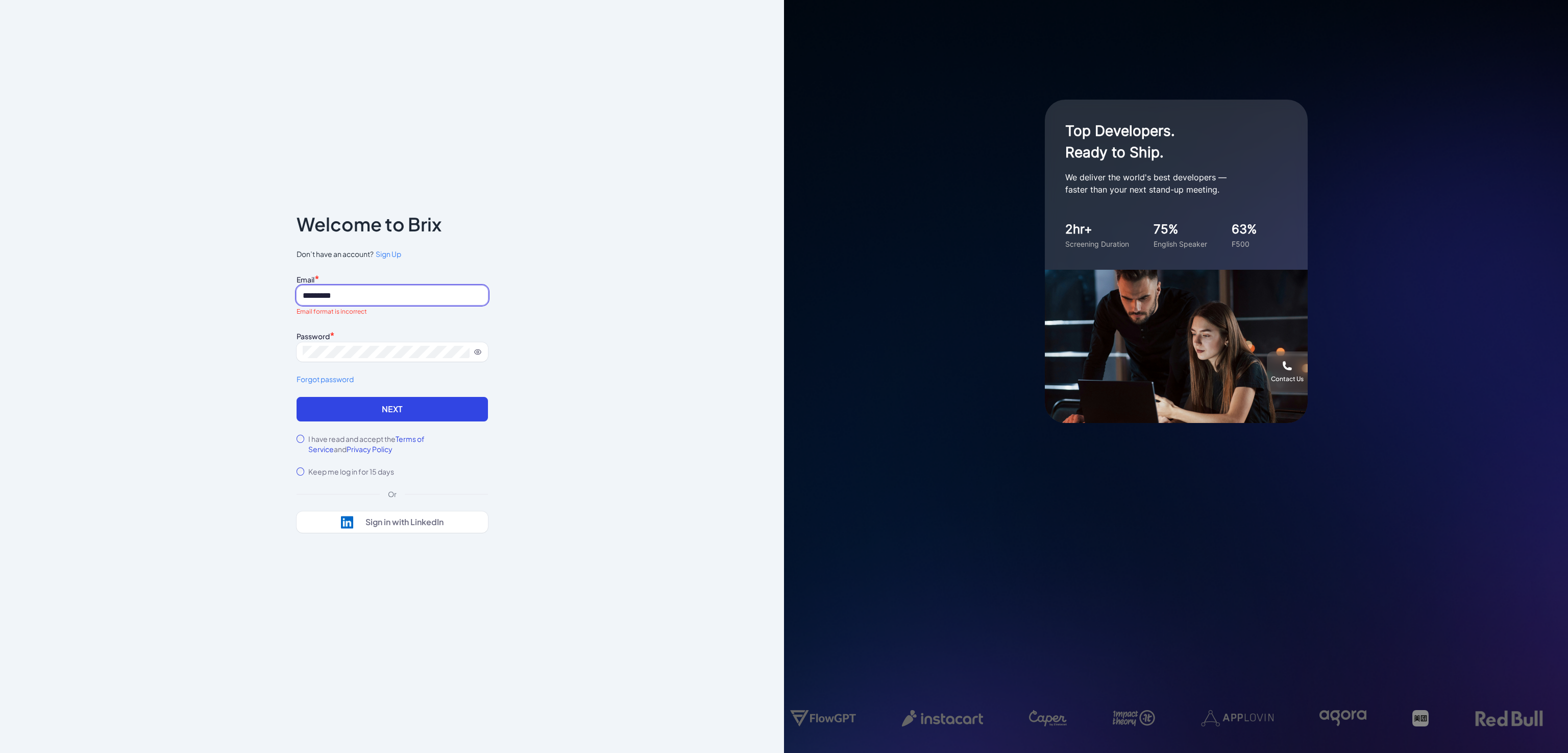
drag, startPoint x: 363, startPoint y: 287, endPoint x: 373, endPoint y: 287, distance: 10.0
click at [363, 287] on input "*********" at bounding box center [392, 295] width 192 height 19
type input "**********"
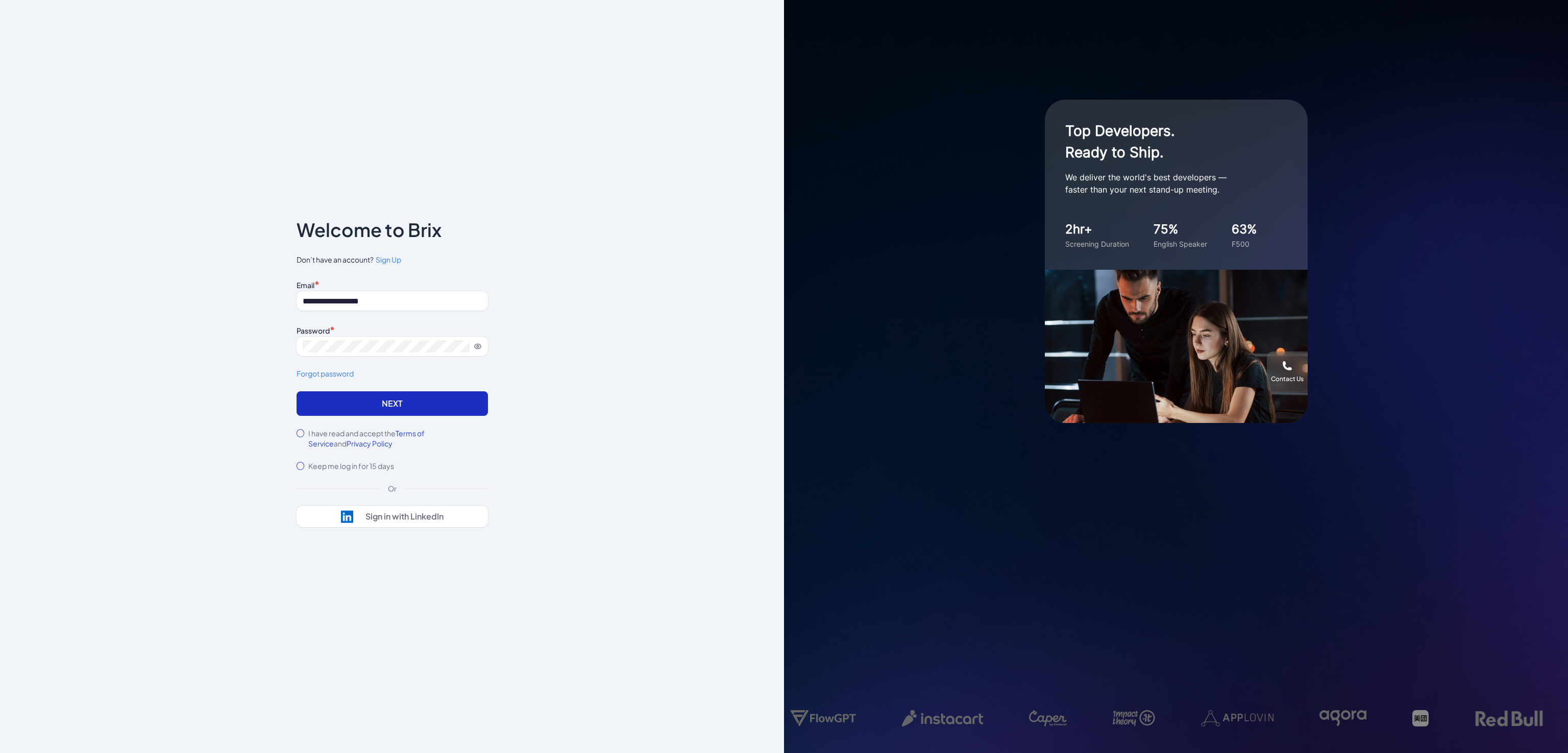
click at [328, 395] on button "Next" at bounding box center [392, 404] width 192 height 25
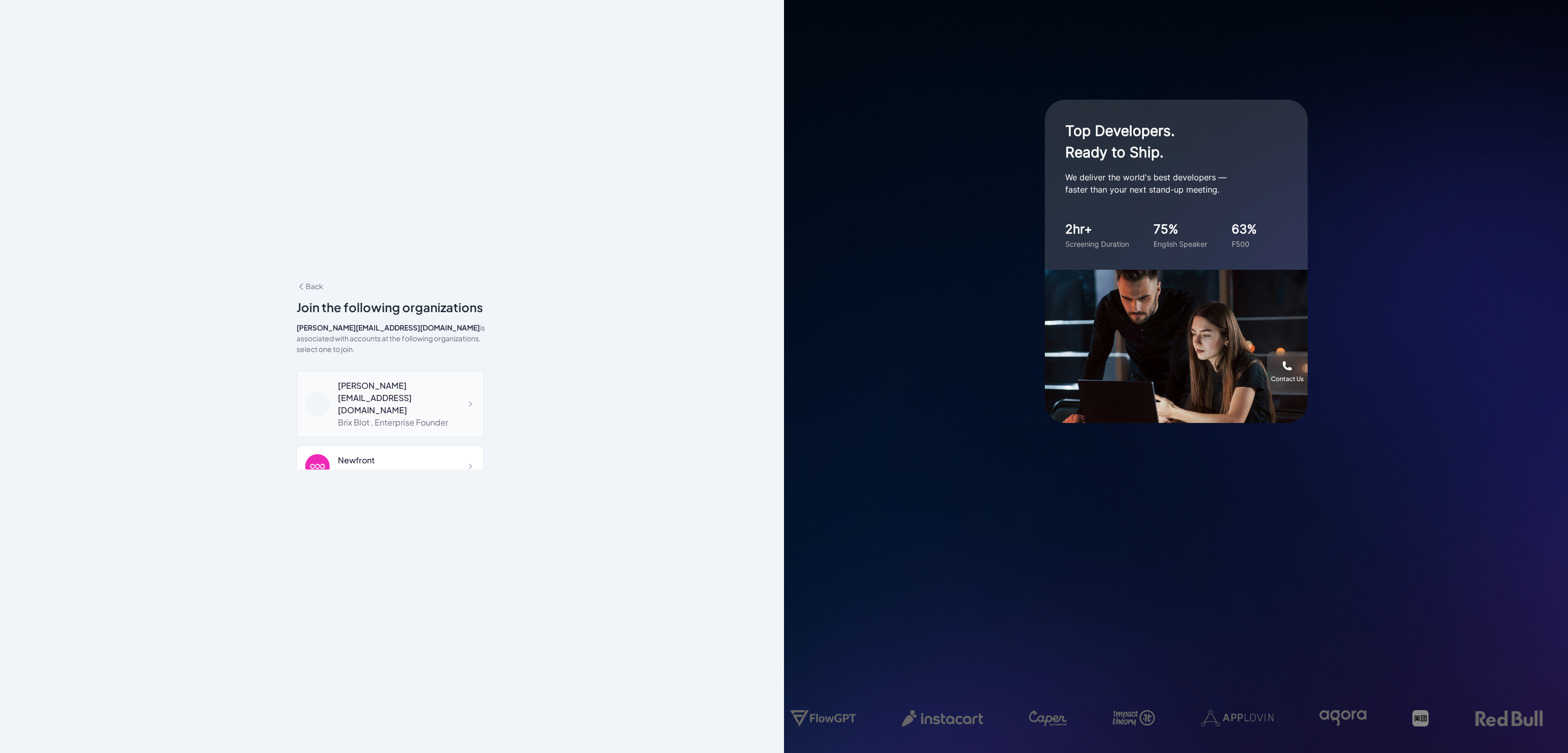
click at [364, 416] on div "Brix Blot , Enterprise Founder" at bounding box center [406, 422] width 138 height 12
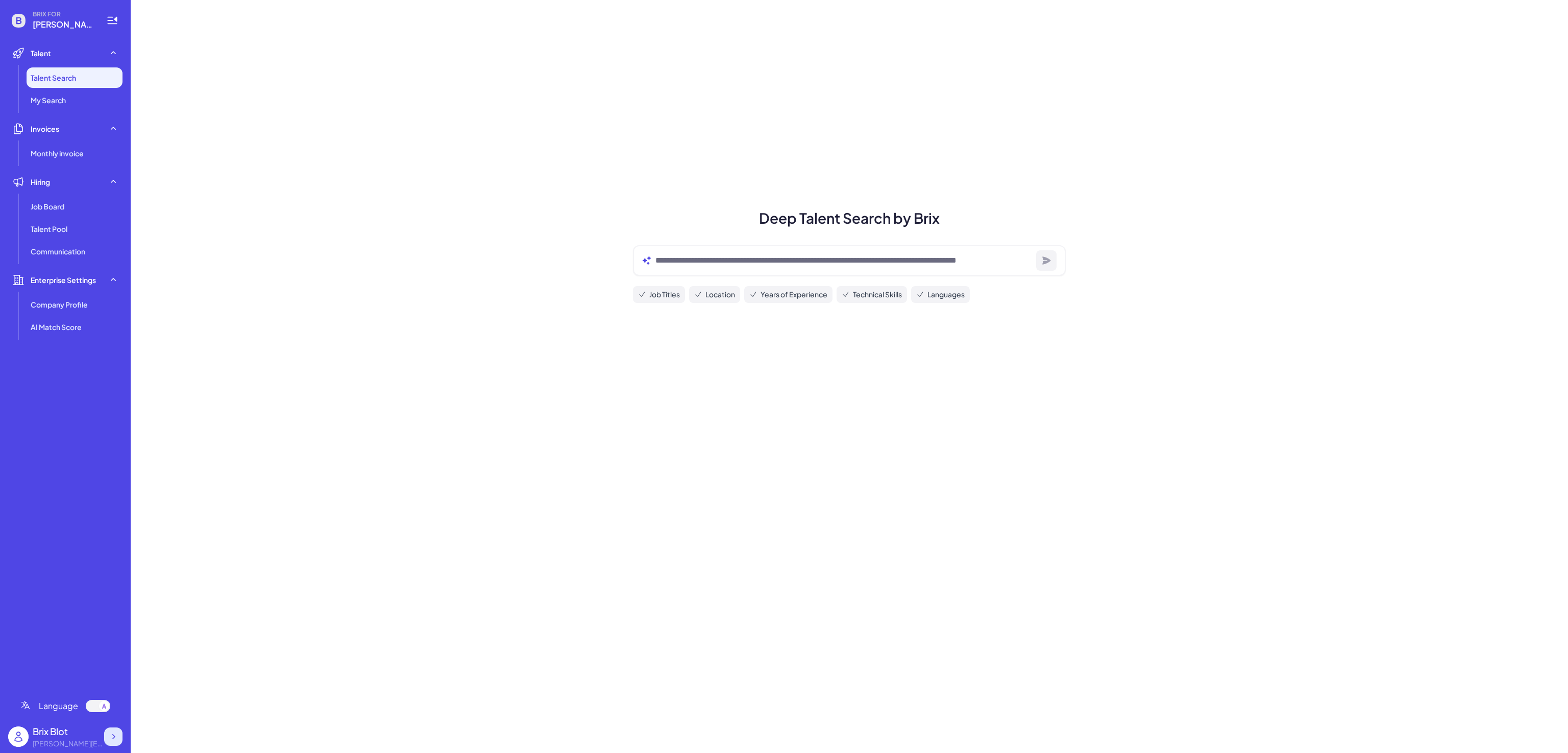
click at [110, 740] on icon at bounding box center [113, 736] width 10 height 10
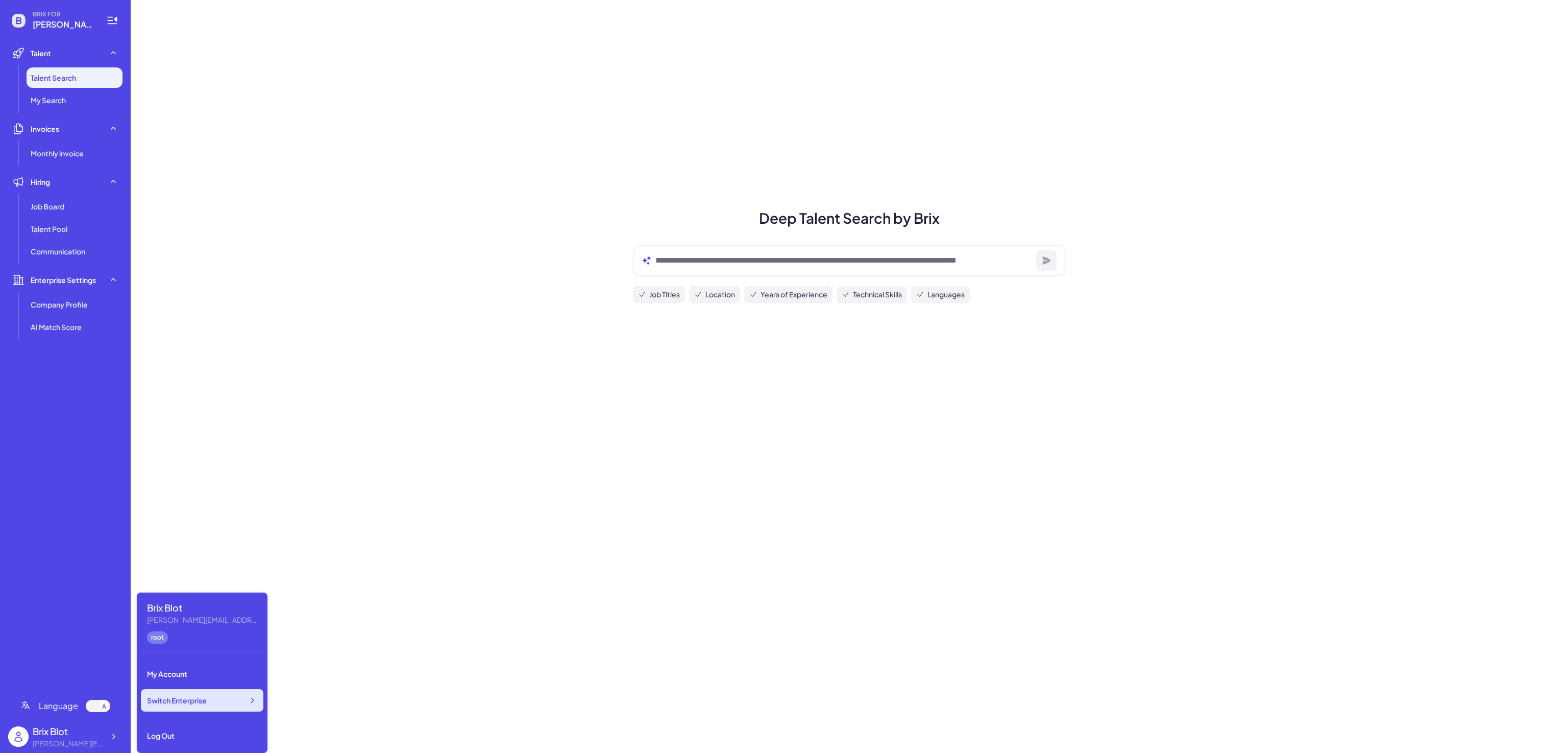
click at [195, 704] on span "Switch Enterprise" at bounding box center [177, 700] width 60 height 10
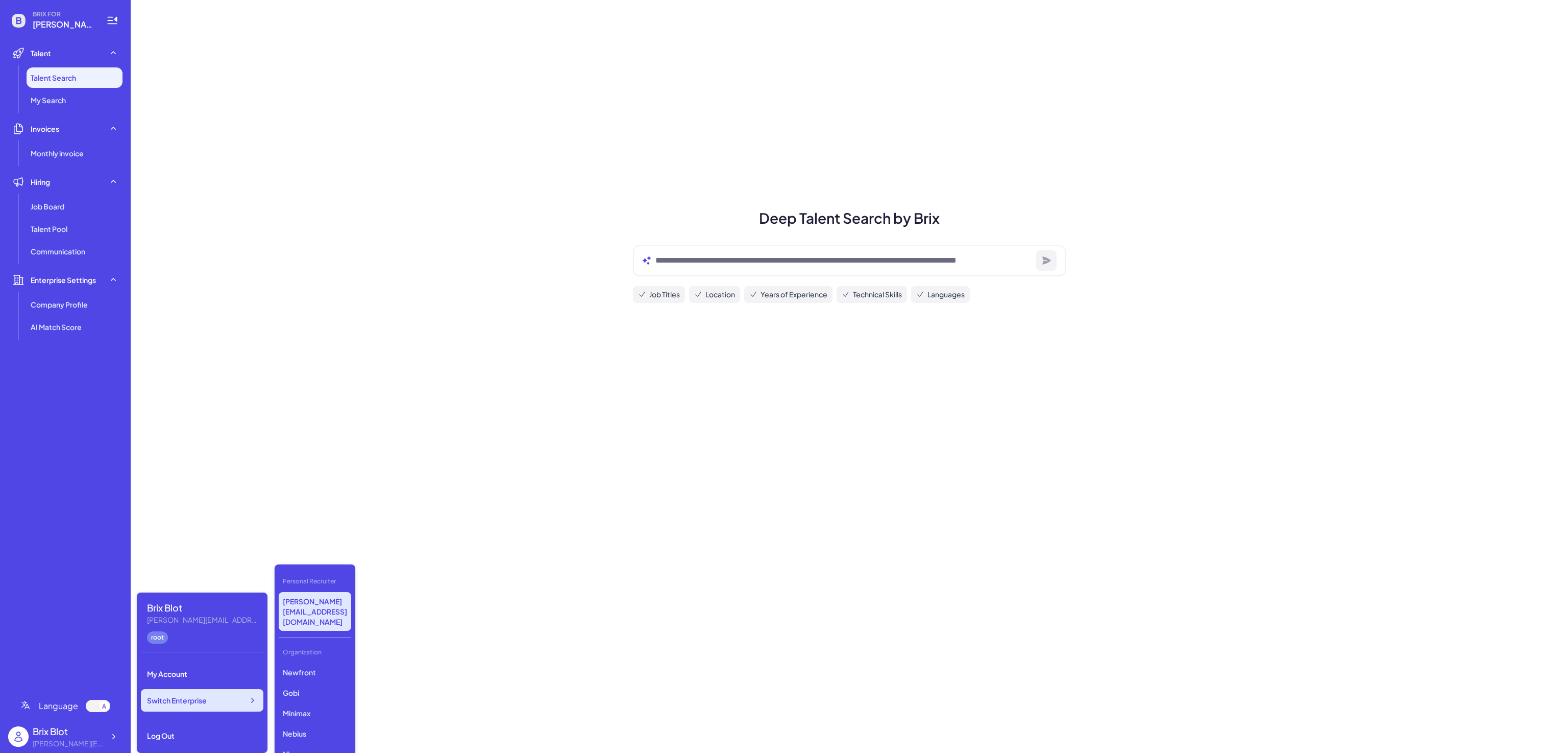
click at [204, 701] on span "Switch Enterprise" at bounding box center [177, 700] width 60 height 10
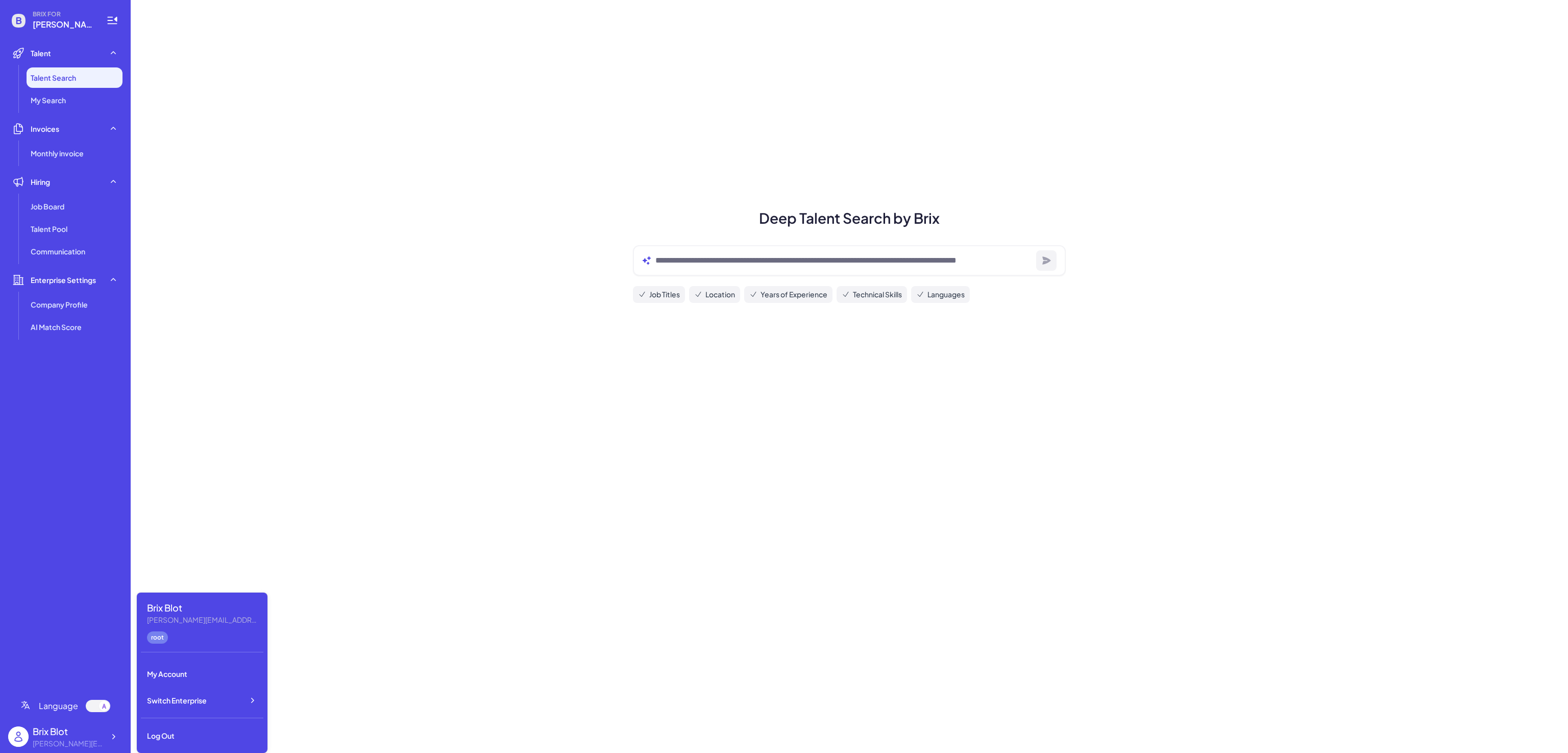
drag, startPoint x: 71, startPoint y: 652, endPoint x: 78, endPoint y: 692, distance: 40.6
click at [71, 652] on ul "Talent Talent Search My Search Invoices Monthly invoice Hiring Job Board Talent…" at bounding box center [65, 363] width 114 height 640
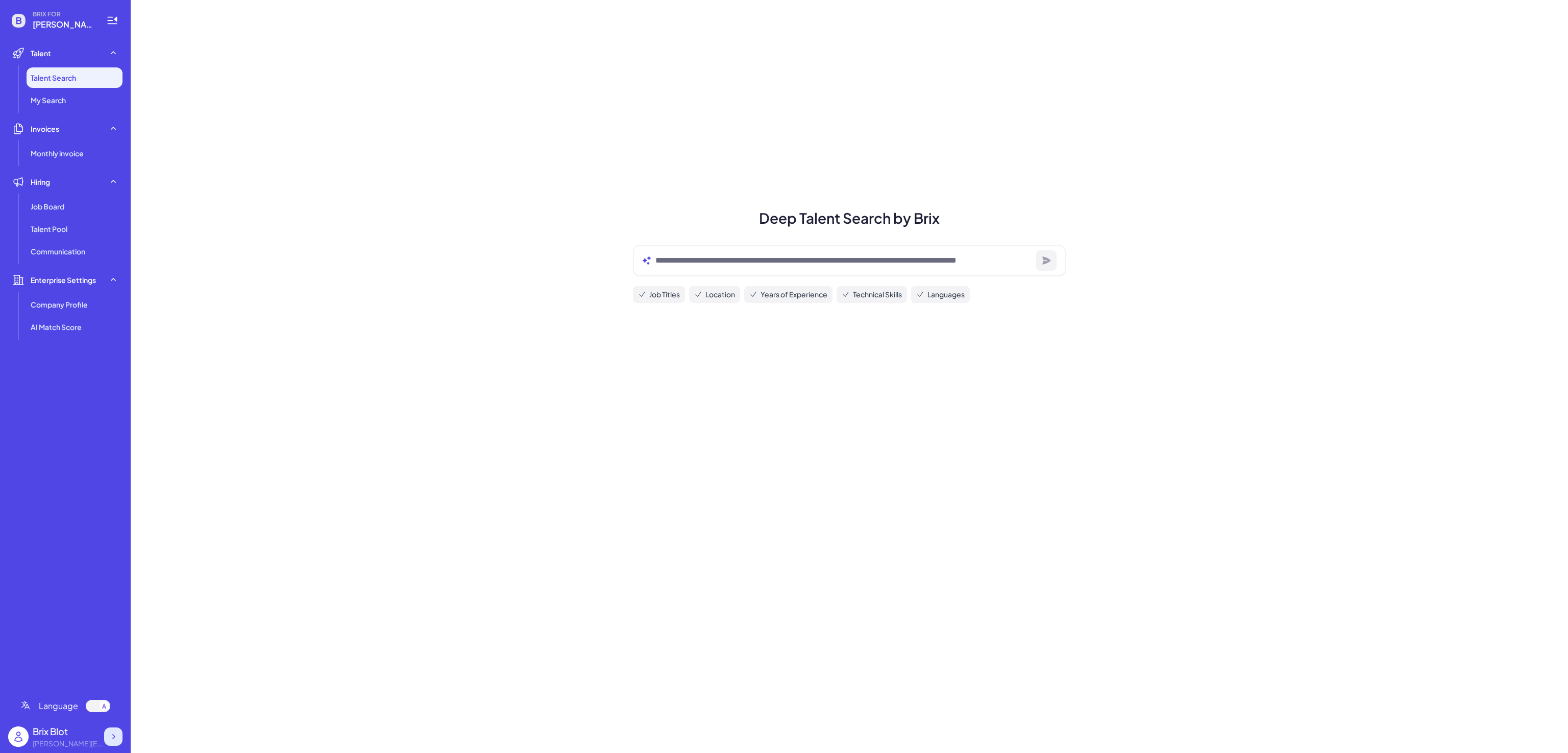
click at [109, 734] on icon at bounding box center [113, 736] width 10 height 10
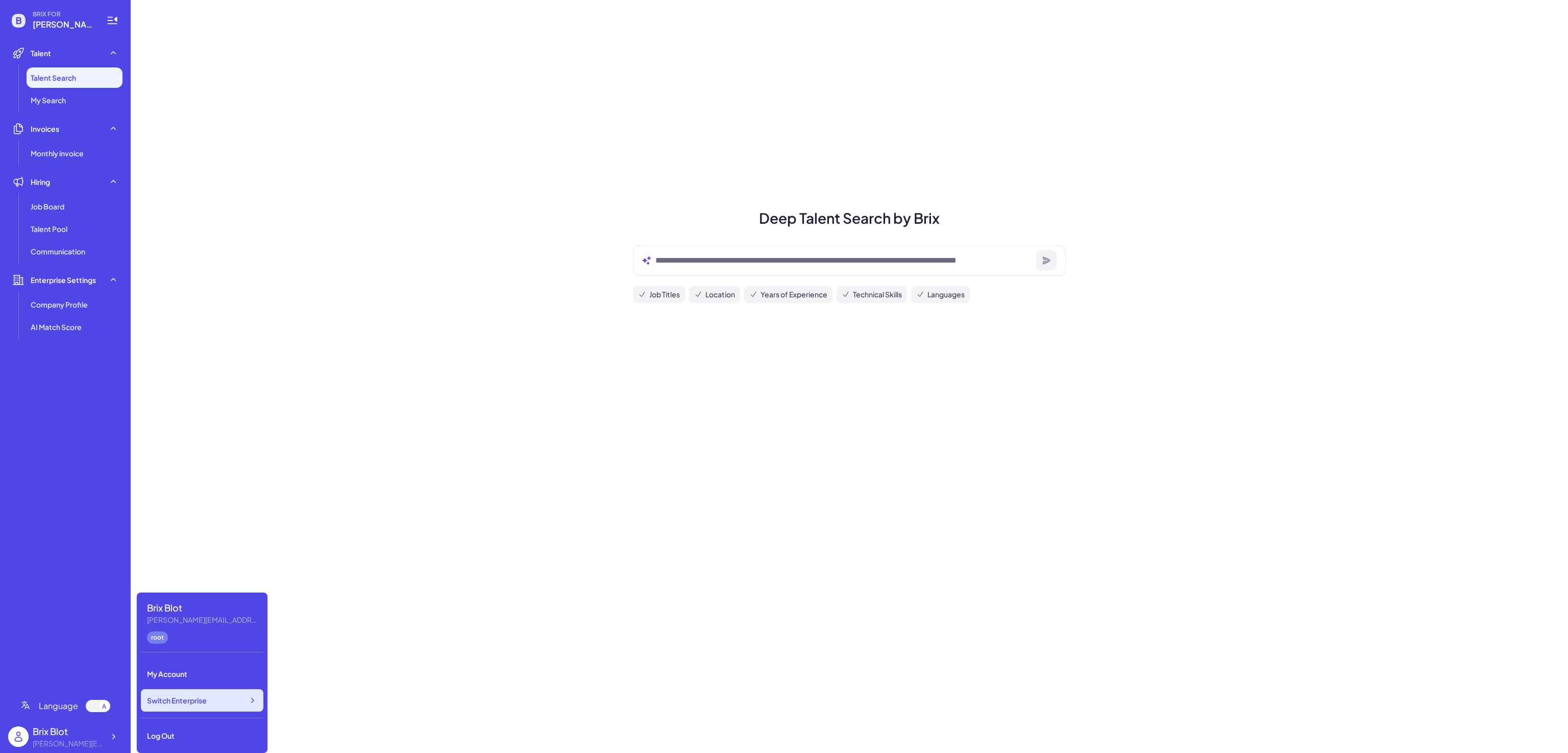
click at [188, 706] on div "Switch Enterprise" at bounding box center [201, 701] width 122 height 23
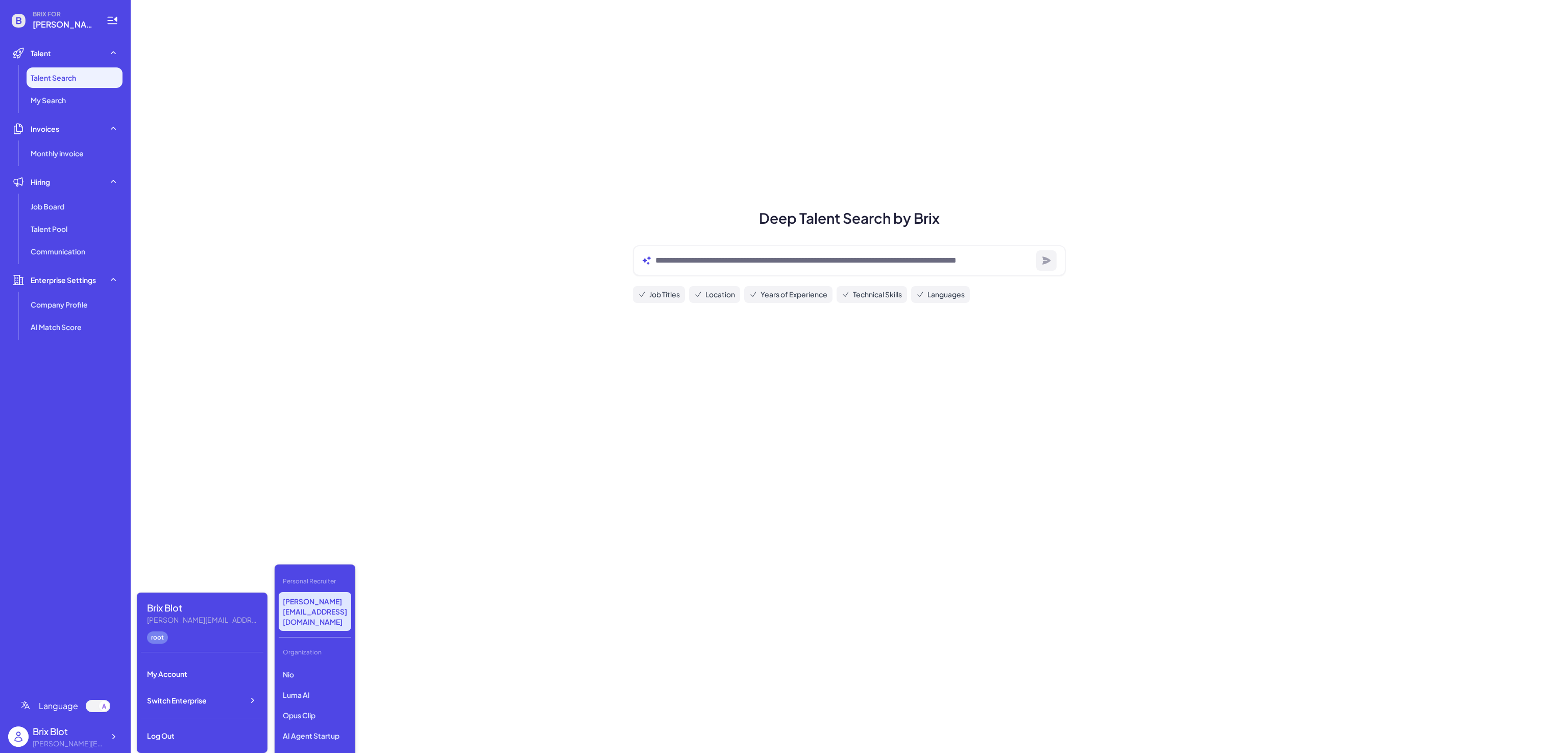
scroll to position [71, 0]
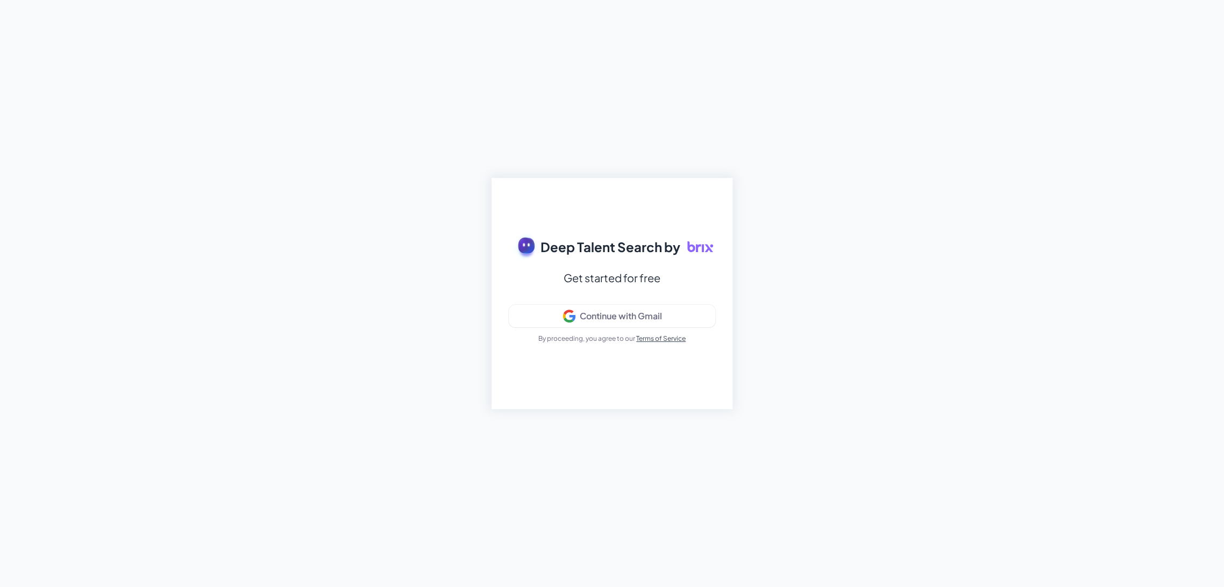
click at [574, 313] on div "Continue with Gmail" at bounding box center [612, 316] width 188 height 13
click at [646, 321] on div "Deep Talent Search by Get started for free Signing in... By proceeding, you agr…" at bounding box center [612, 293] width 241 height 231
click at [602, 321] on div "Continue with Gmail" at bounding box center [621, 316] width 82 height 11
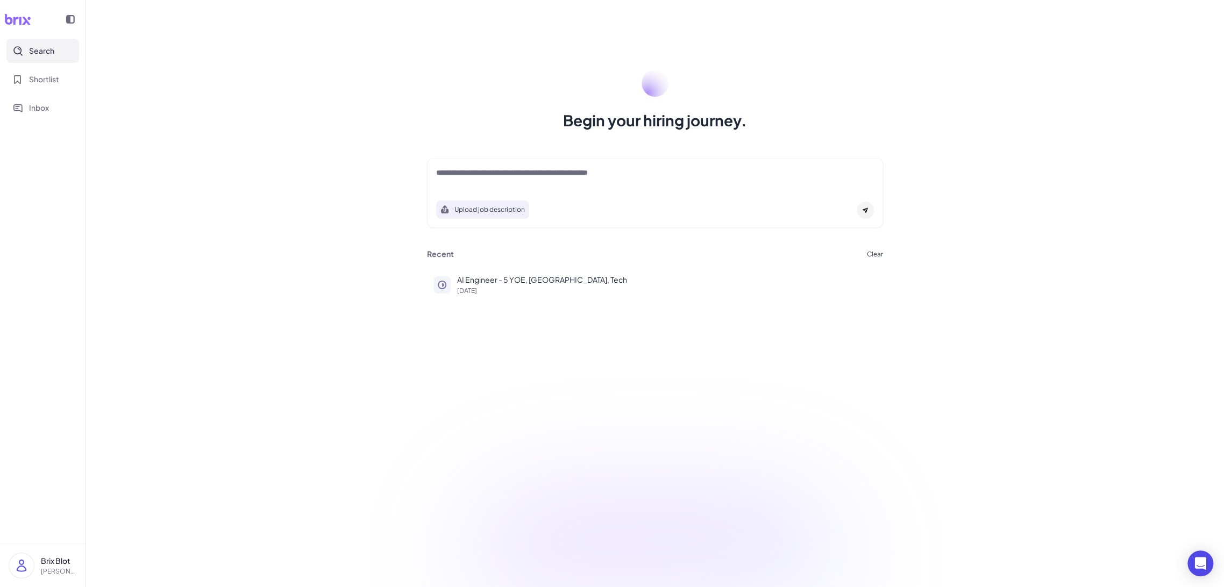
click at [410, 316] on div "Begin your hiring journey. Upload job description Job Titles Location Years of …" at bounding box center [655, 293] width 1138 height 587
click at [517, 184] on div at bounding box center [655, 178] width 438 height 22
click at [521, 179] on textarea at bounding box center [655, 173] width 438 height 13
